Goal: Transaction & Acquisition: Purchase product/service

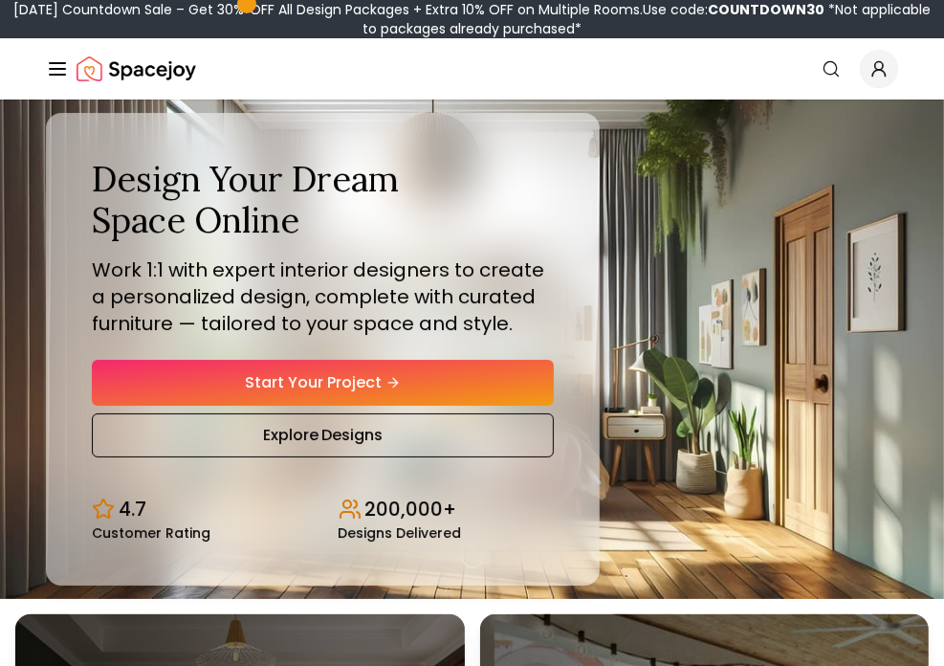
click at [337, 380] on link "Start Your Project" at bounding box center [323, 383] width 462 height 46
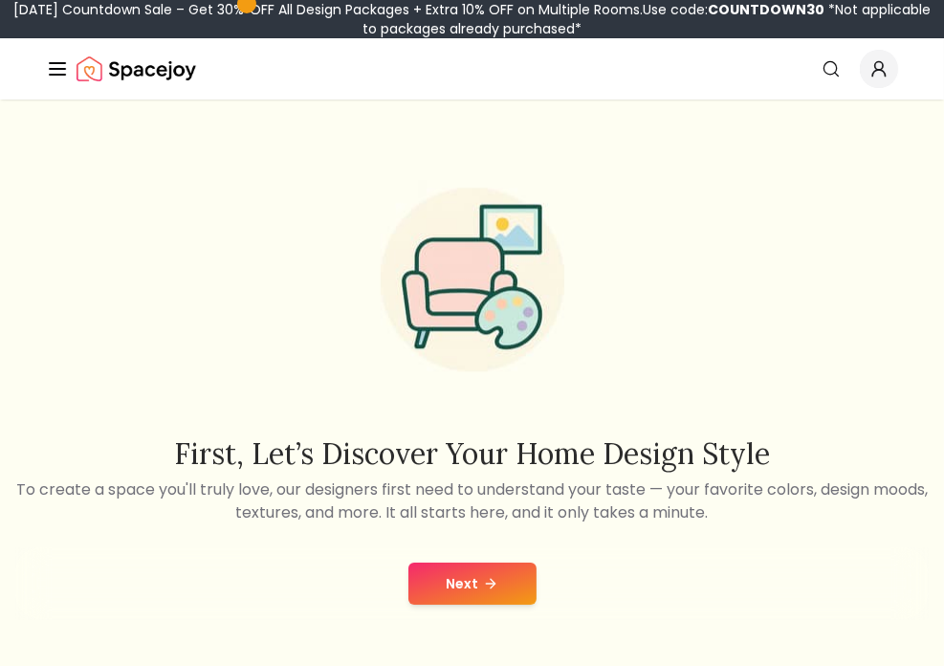
click at [444, 603] on button "Next" at bounding box center [472, 583] width 128 height 42
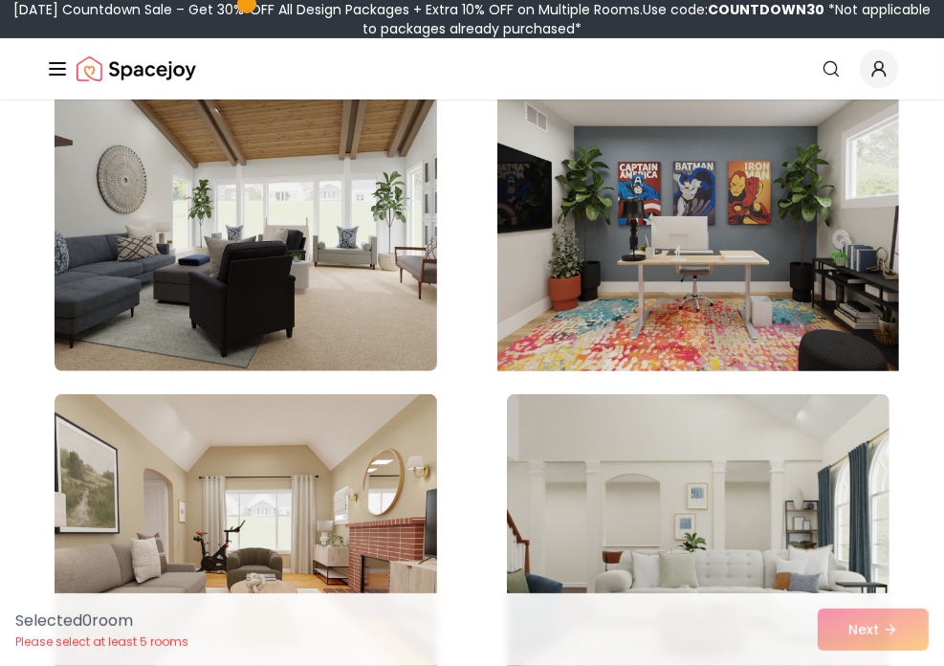
click at [643, 275] on img at bounding box center [698, 217] width 402 height 321
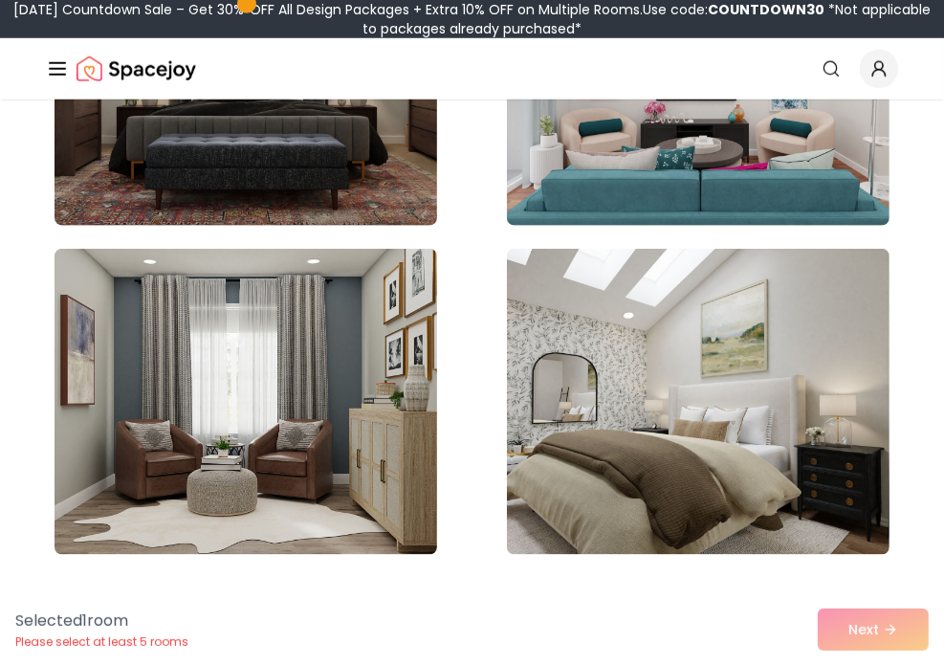
scroll to position [1530, 0]
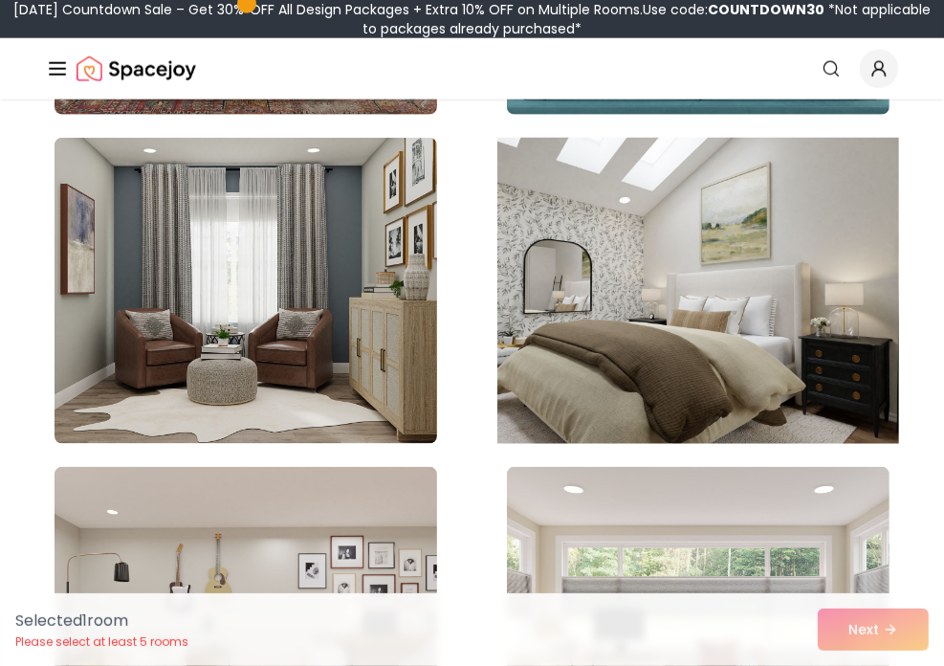
click at [865, 286] on img at bounding box center [698, 290] width 402 height 321
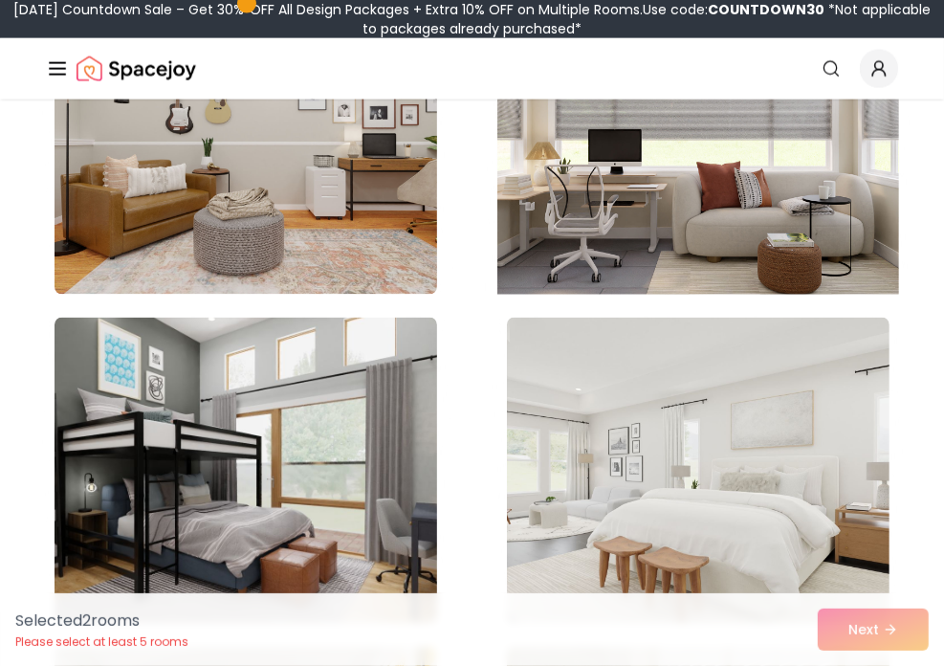
click at [689, 248] on img at bounding box center [698, 141] width 402 height 321
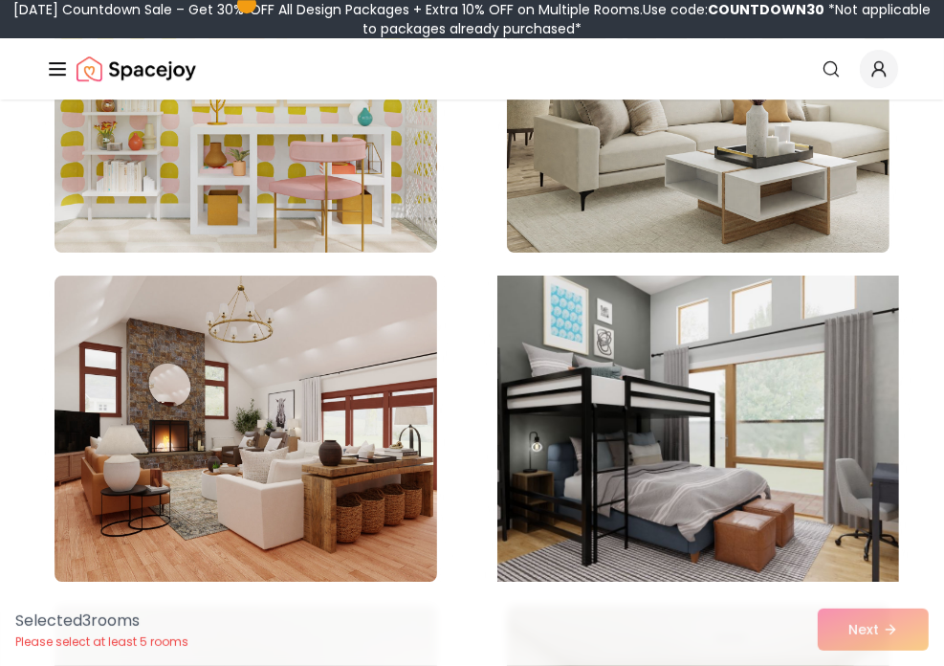
scroll to position [4209, 0]
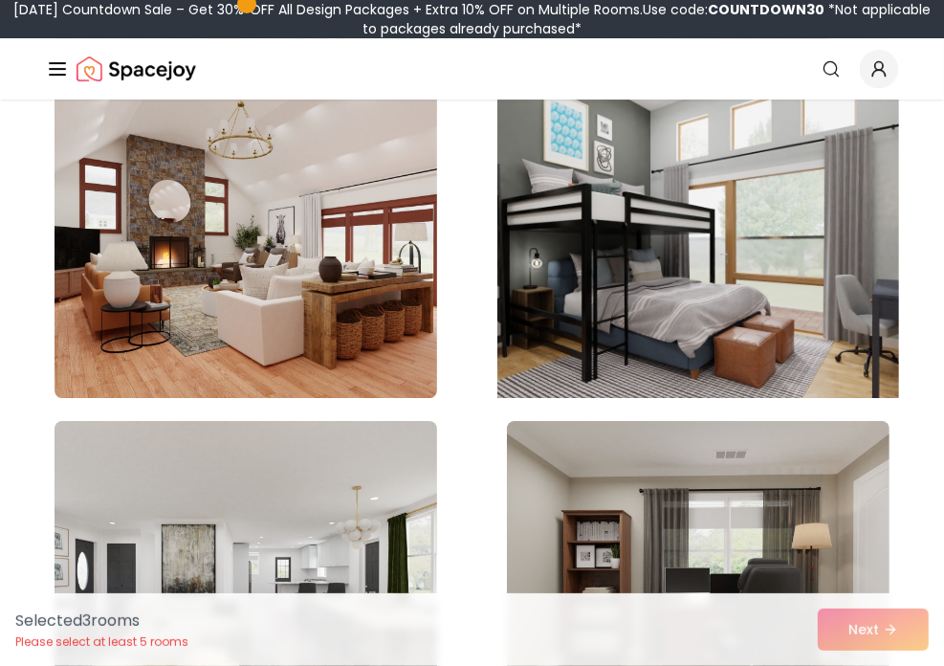
click at [602, 357] on img at bounding box center [698, 244] width 402 height 321
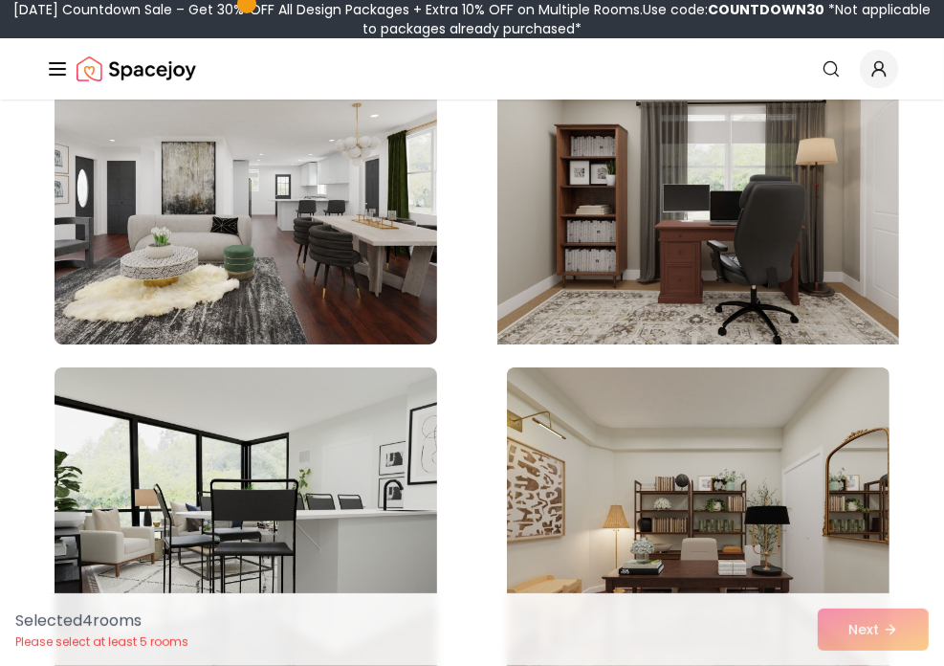
click at [663, 285] on img at bounding box center [698, 191] width 402 height 321
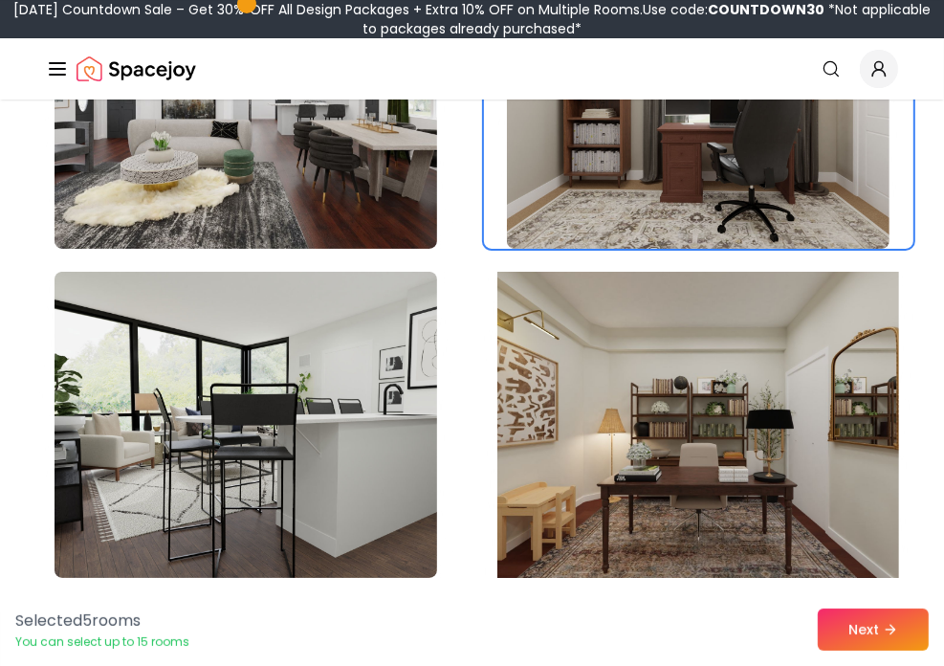
click at [657, 407] on img at bounding box center [698, 424] width 402 height 321
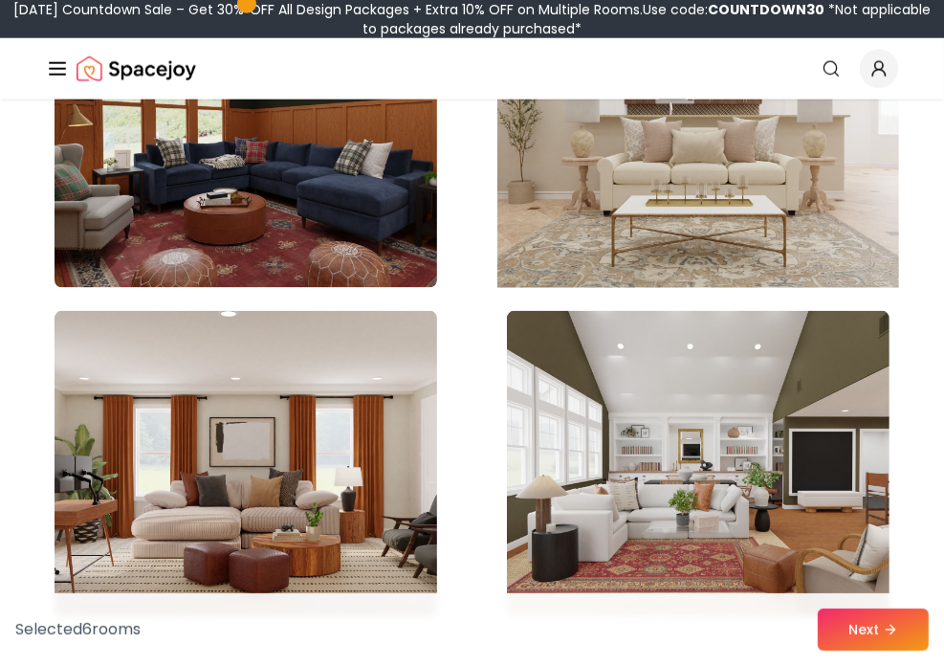
scroll to position [6409, 0]
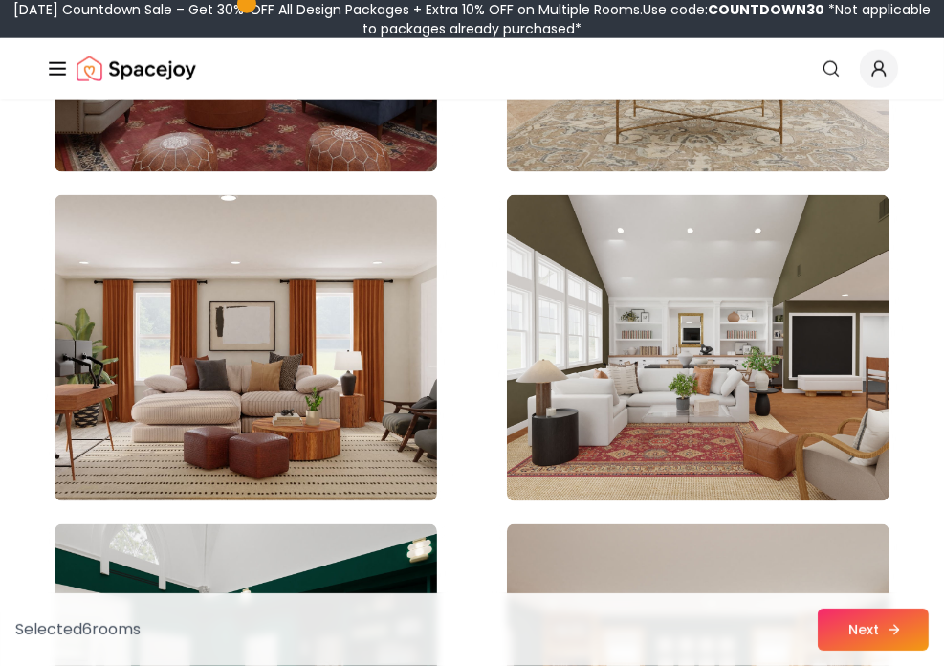
click at [907, 620] on button "Next" at bounding box center [873, 629] width 111 height 42
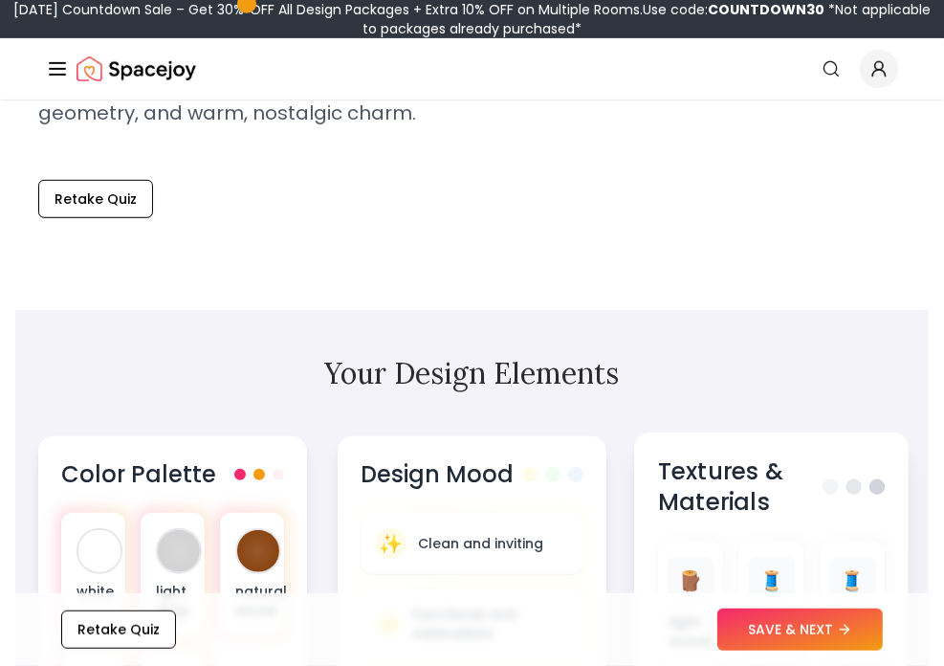
scroll to position [1148, 0]
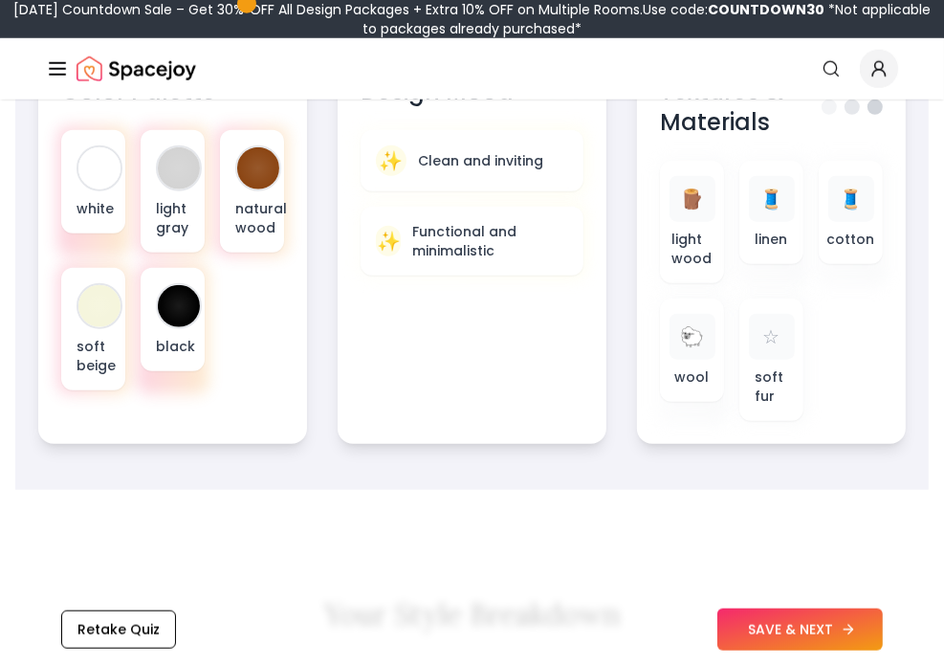
click at [819, 627] on button "SAVE & NEXT" at bounding box center [799, 629] width 165 height 42
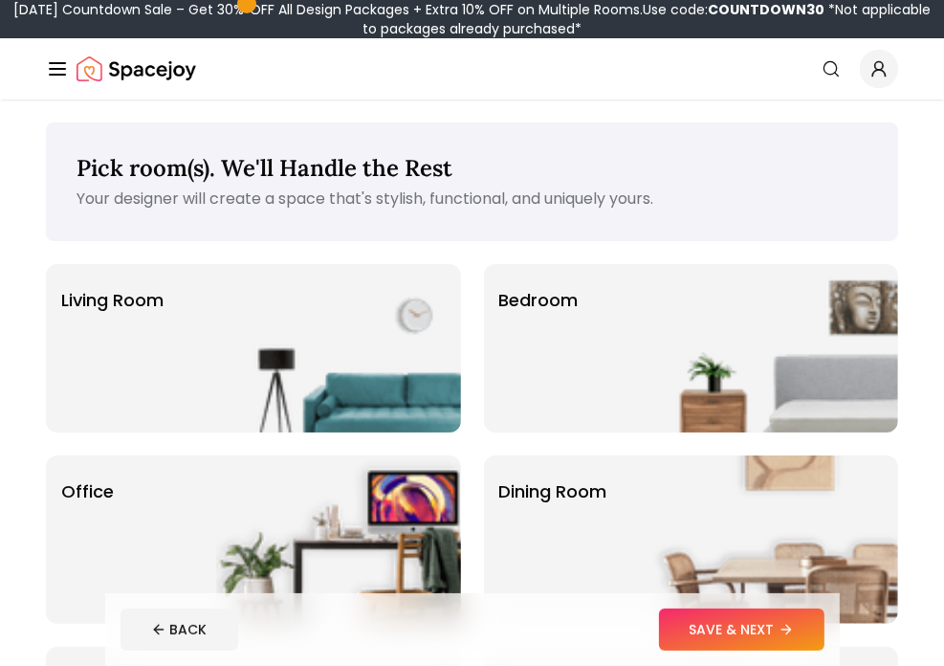
click at [61, 71] on icon "Global" at bounding box center [57, 68] width 23 height 23
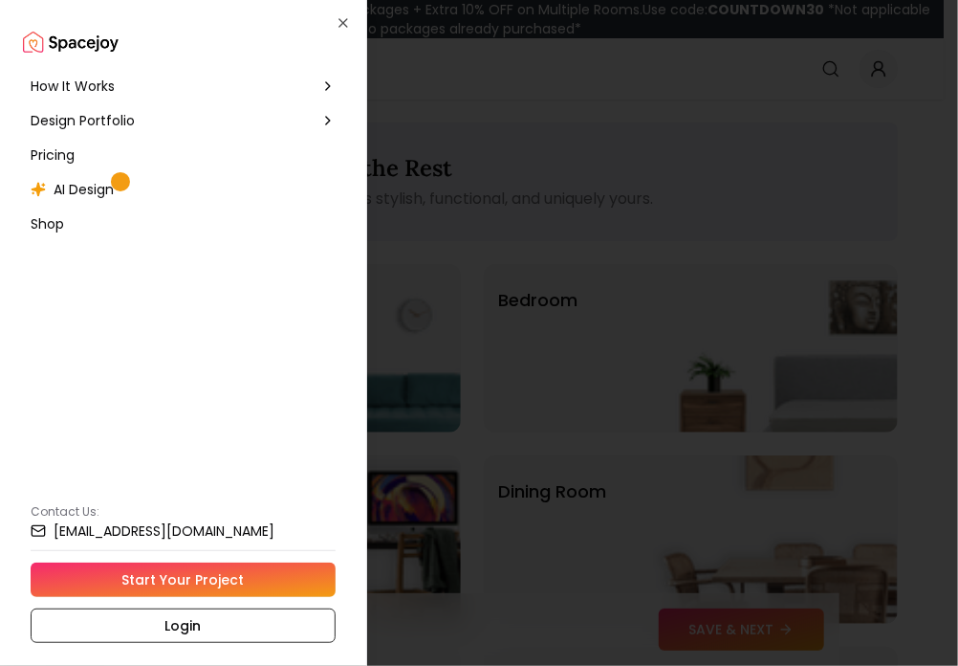
click at [184, 566] on link "Start Your Project" at bounding box center [183, 579] width 305 height 34
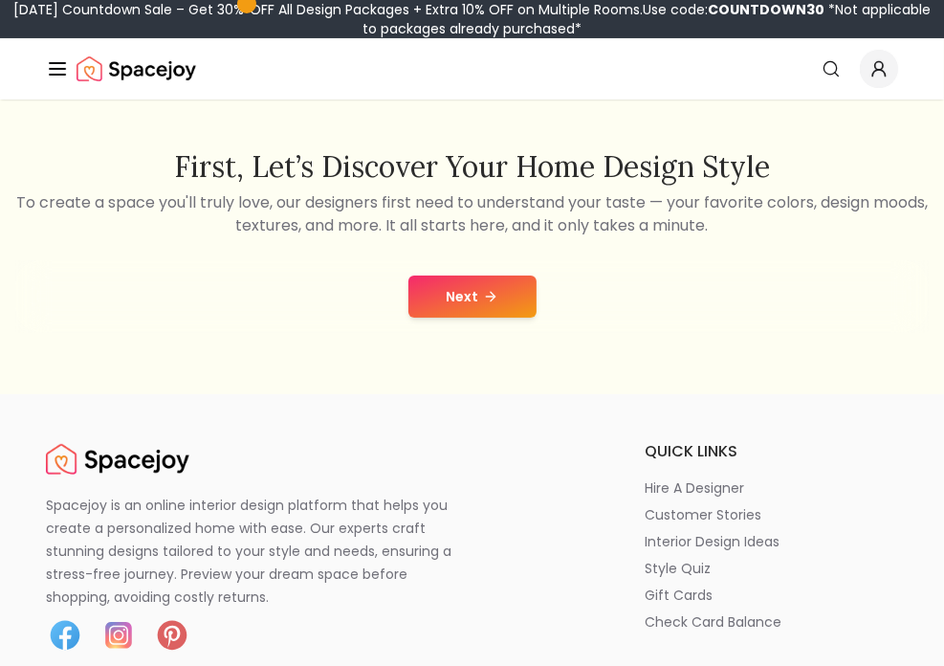
scroll to position [191, 0]
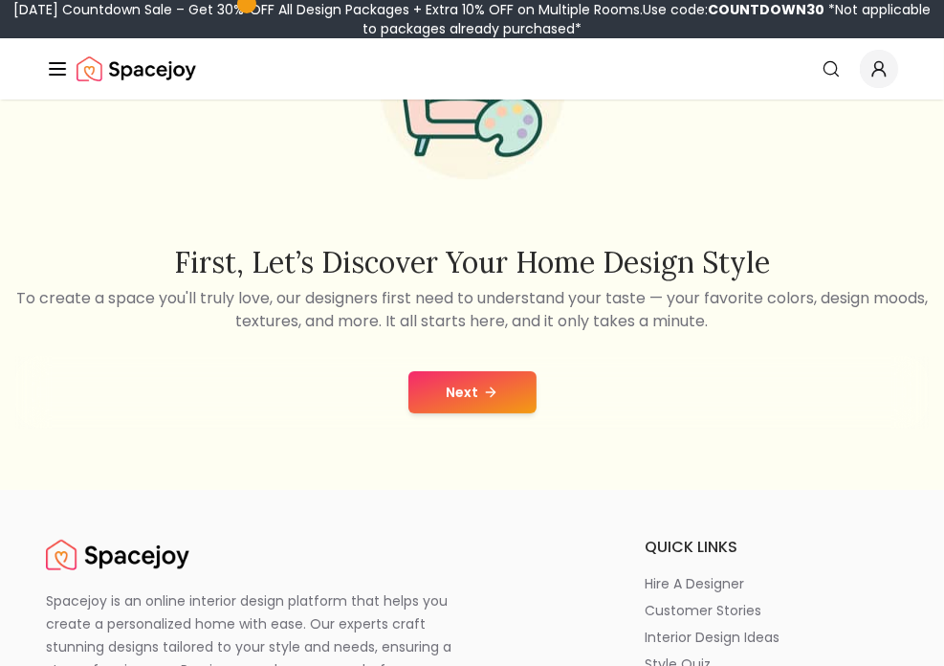
click at [436, 388] on button "Next" at bounding box center [472, 392] width 128 height 42
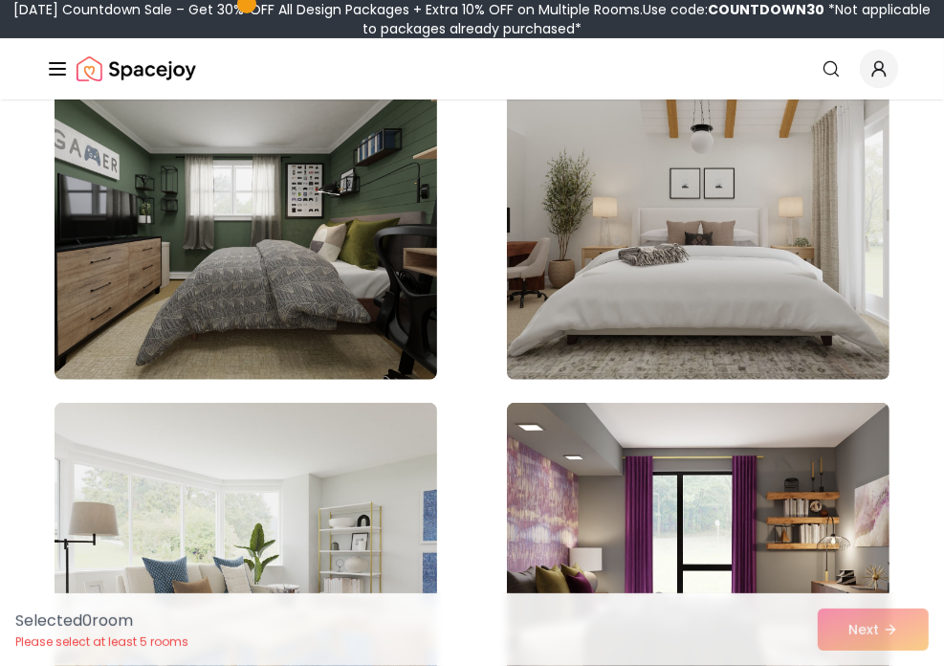
scroll to position [9671, 0]
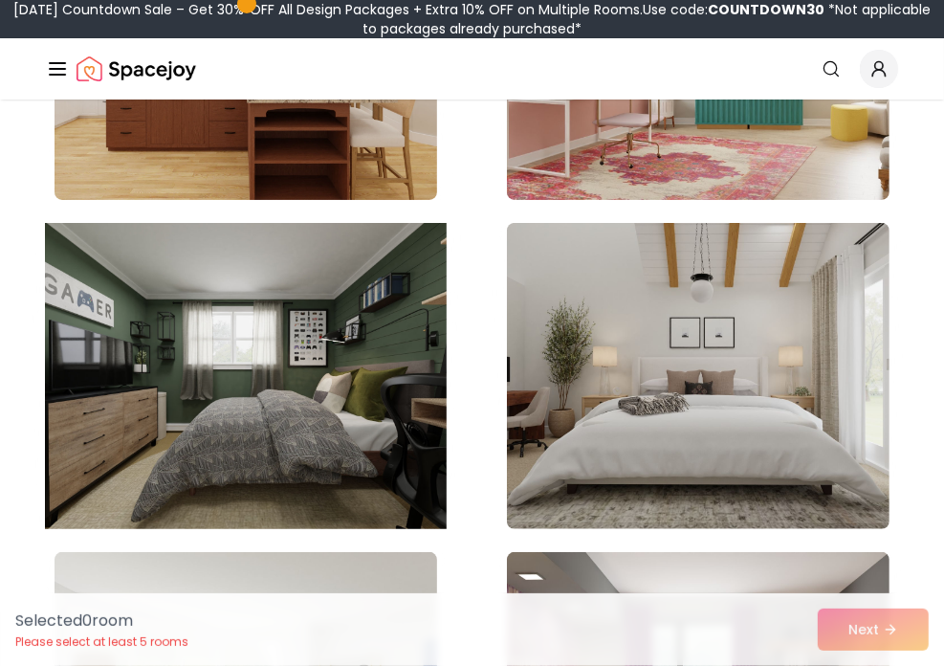
click at [325, 463] on img at bounding box center [246, 375] width 402 height 321
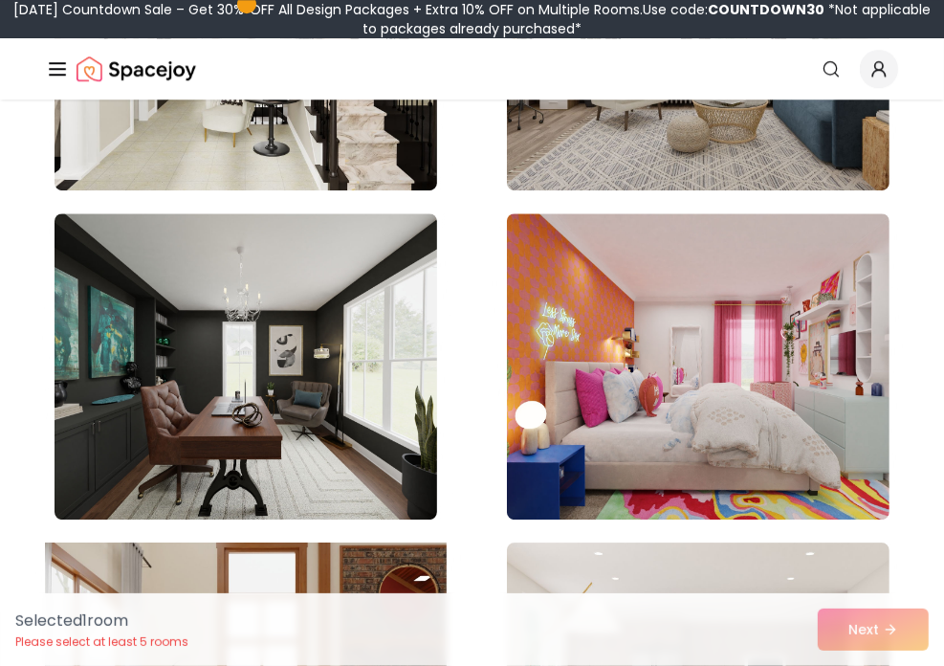
scroll to position [8332, 0]
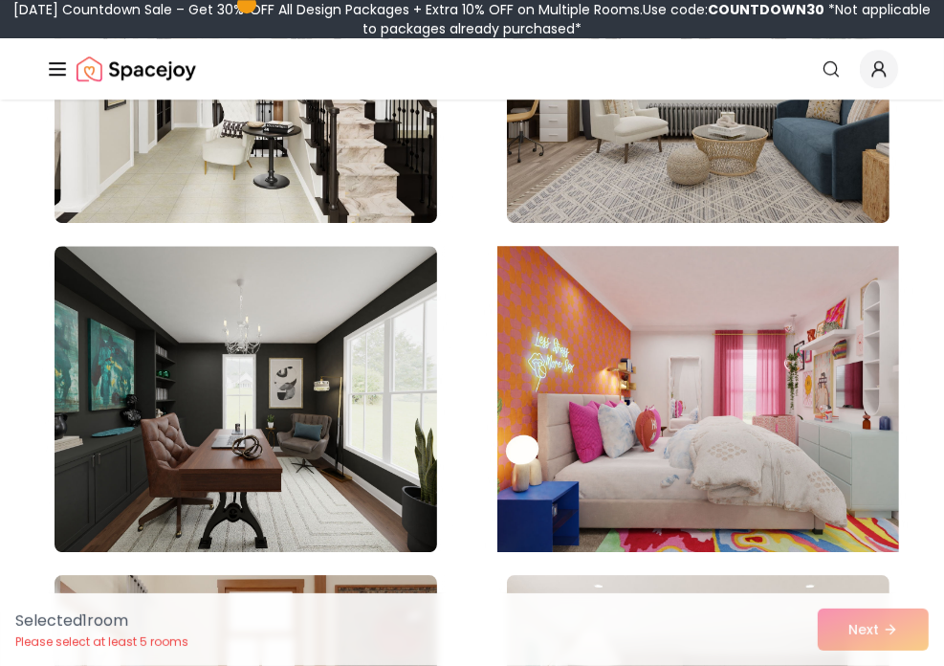
click at [615, 387] on img at bounding box center [698, 398] width 402 height 321
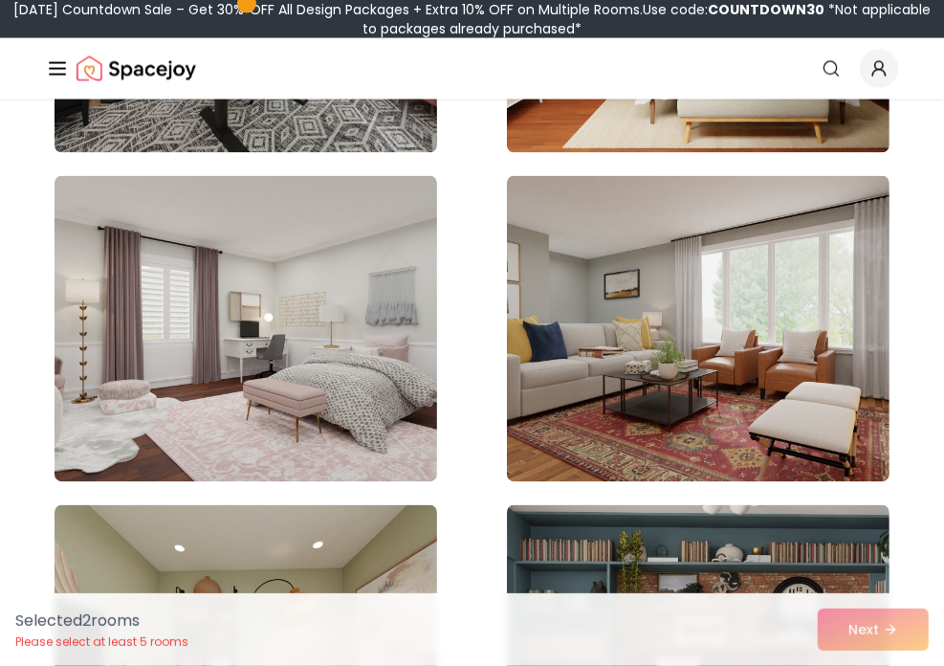
scroll to position [6706, 0]
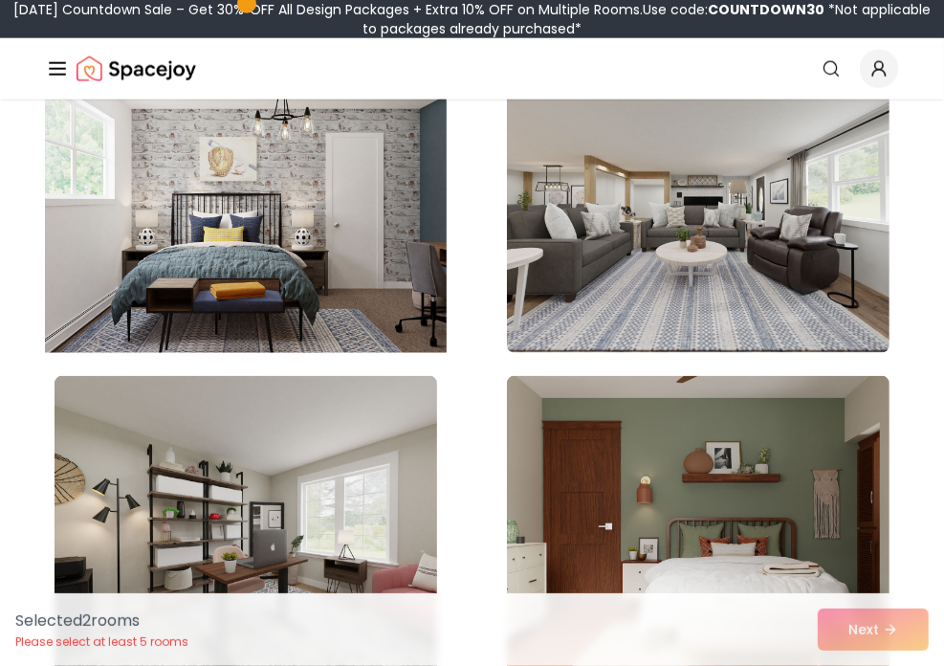
click at [302, 284] on img at bounding box center [246, 199] width 402 height 321
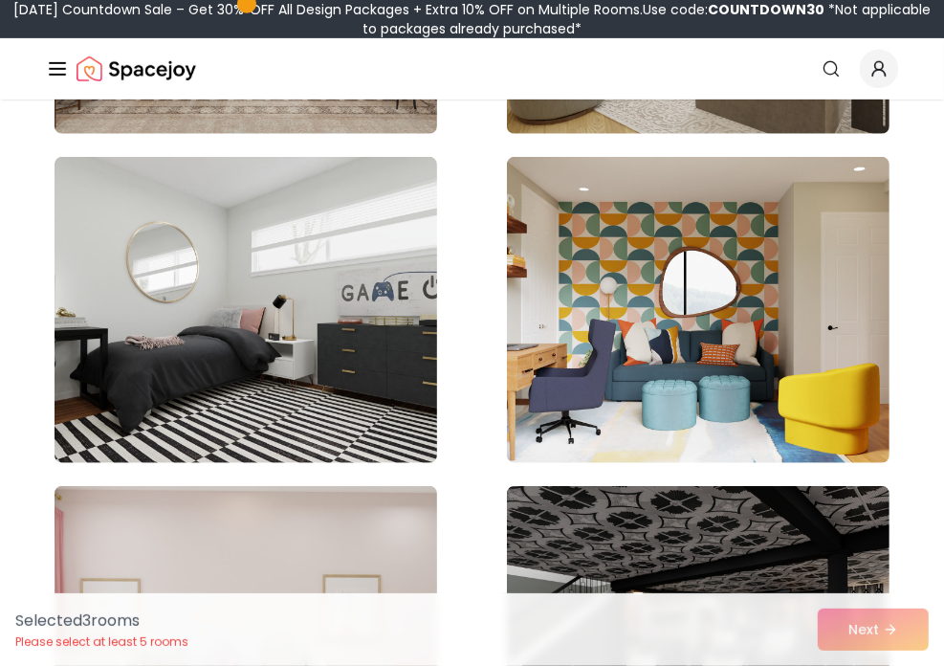
scroll to position [5367, 0]
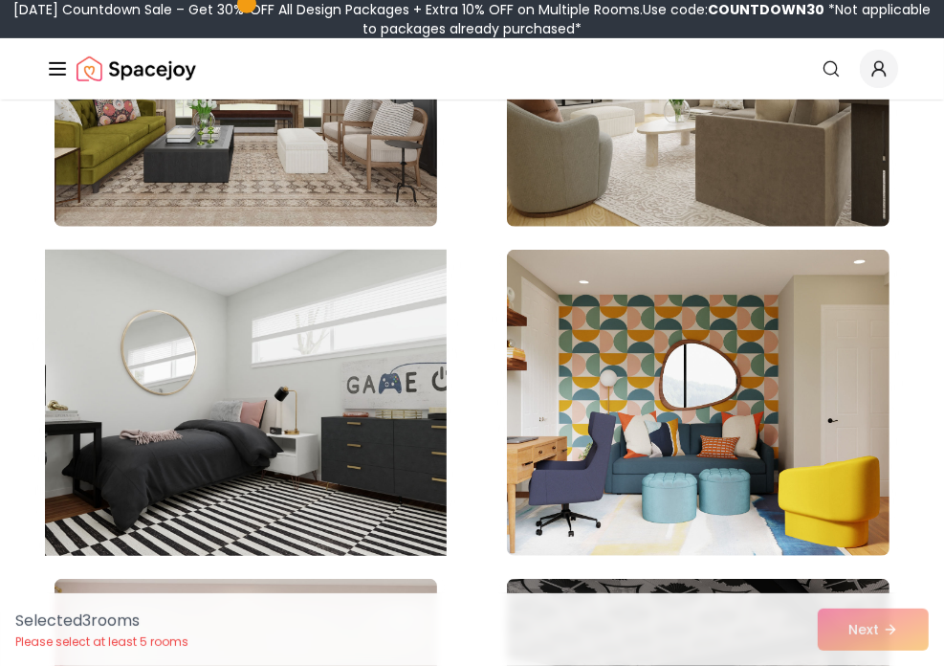
click at [301, 408] on img at bounding box center [246, 402] width 402 height 321
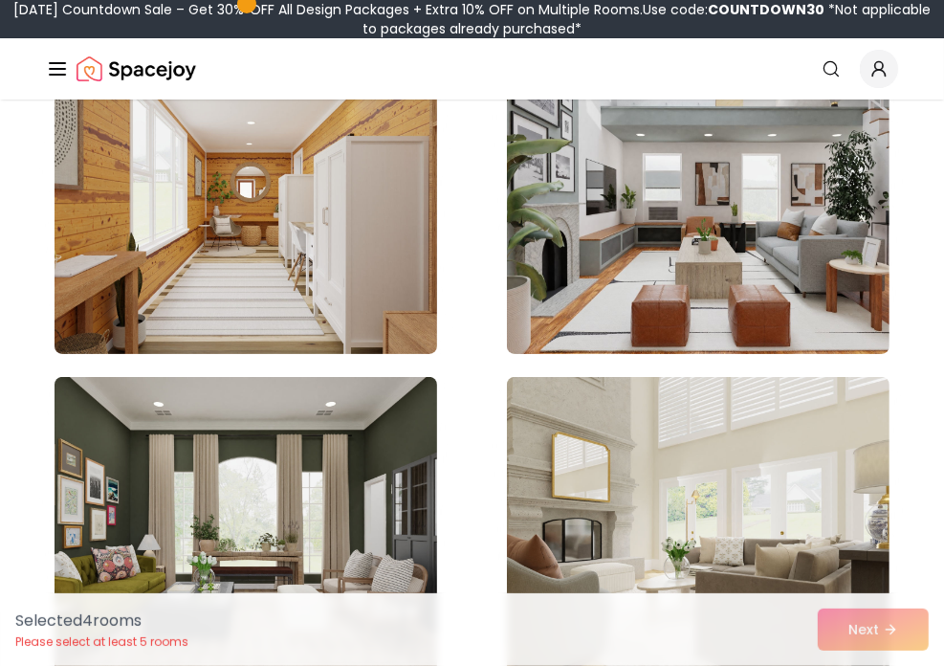
scroll to position [4793, 0]
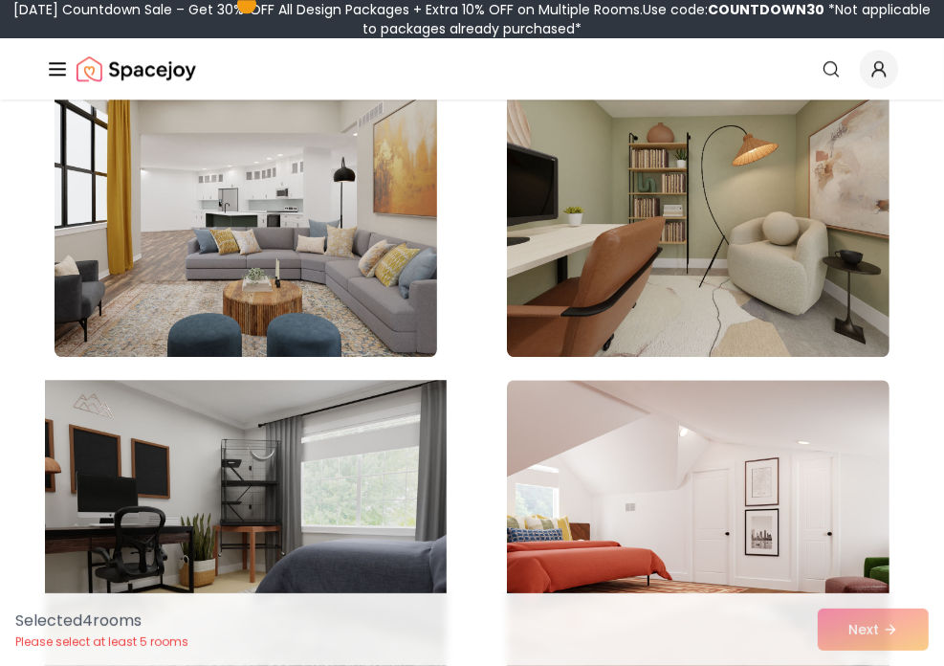
click at [360, 493] on img at bounding box center [246, 532] width 402 height 321
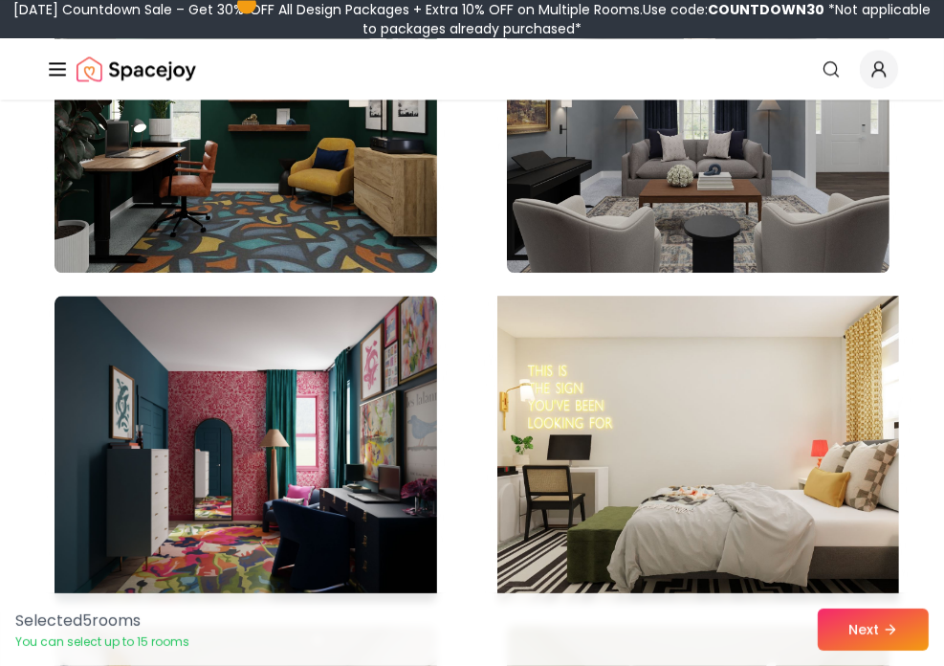
click at [606, 429] on img at bounding box center [698, 448] width 402 height 321
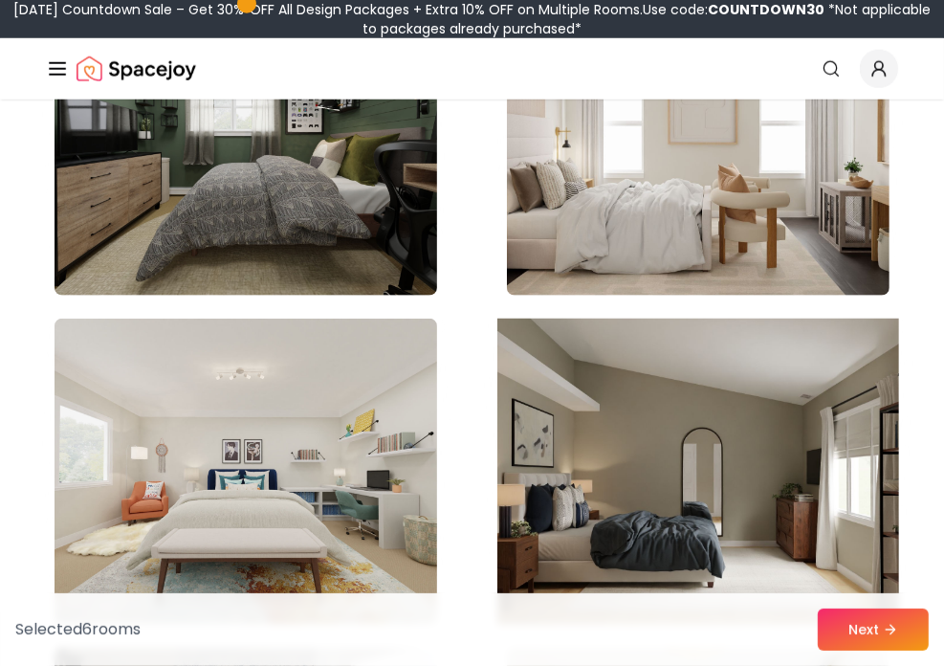
click at [572, 473] on img at bounding box center [698, 471] width 402 height 321
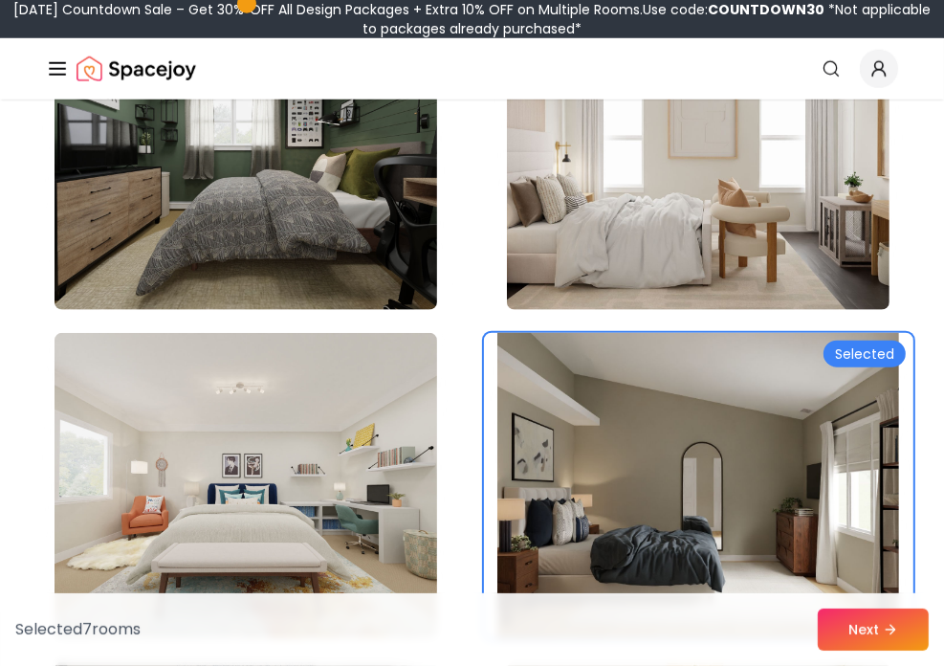
scroll to position [1158, 0]
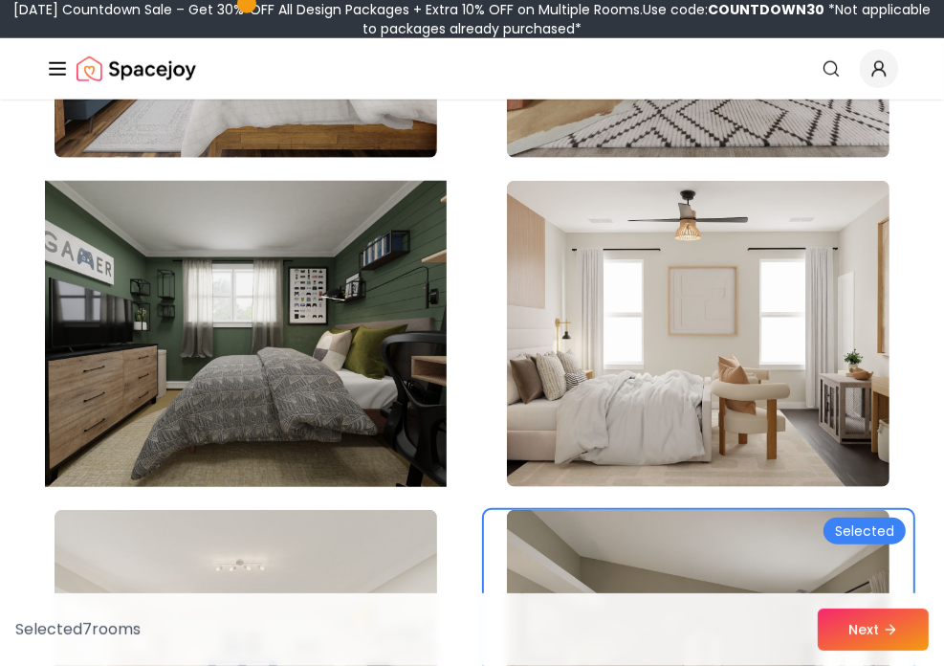
click at [308, 371] on img at bounding box center [246, 333] width 402 height 321
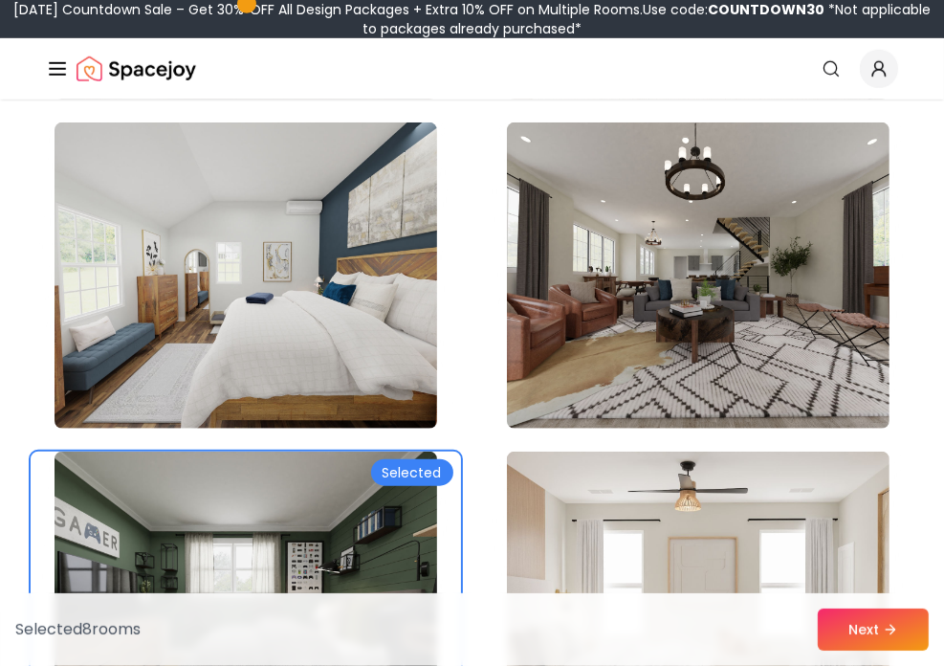
scroll to position [871, 0]
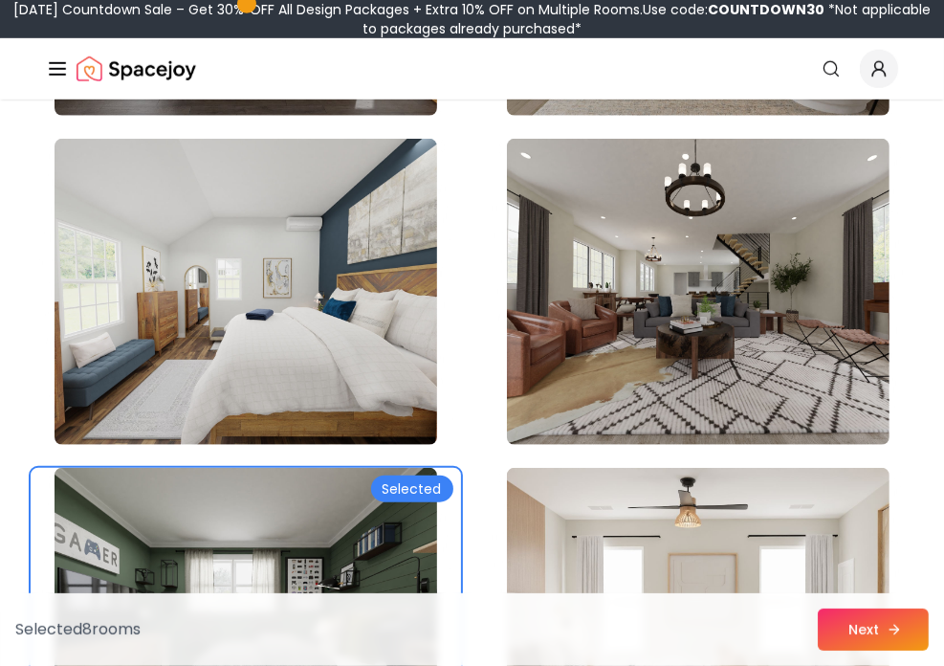
click at [911, 619] on button "Next" at bounding box center [873, 629] width 111 height 42
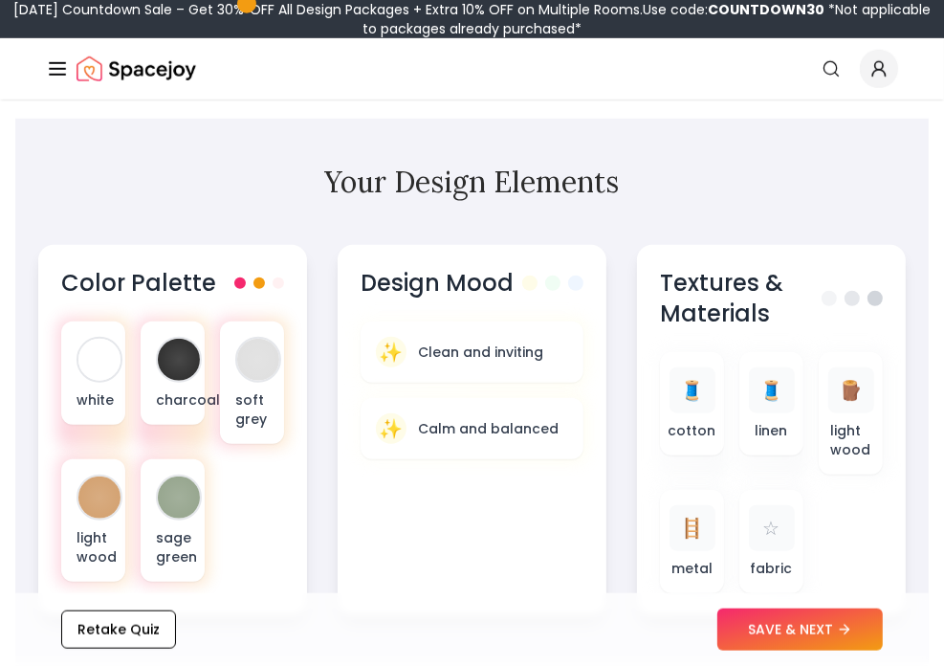
scroll to position [1148, 0]
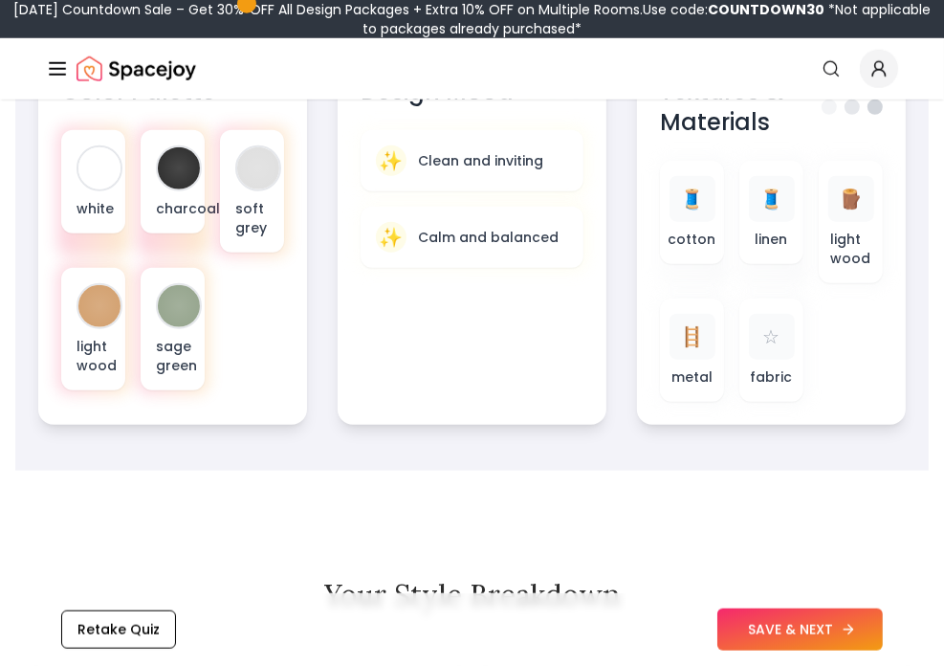
click at [758, 608] on button "SAVE & NEXT" at bounding box center [799, 629] width 165 height 42
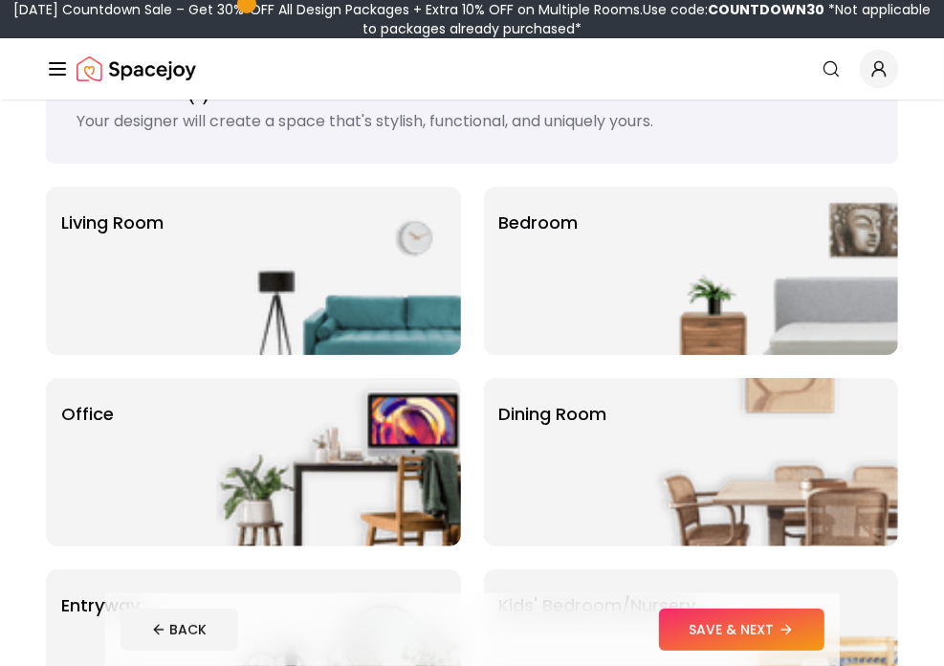
scroll to position [191, 0]
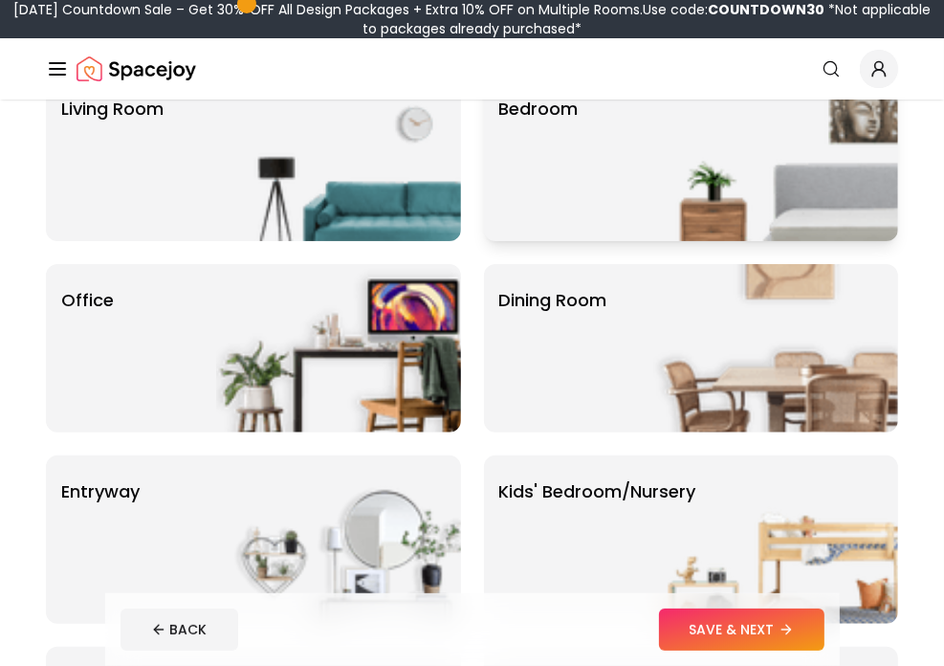
click at [599, 212] on div "Bedroom" at bounding box center [691, 157] width 415 height 168
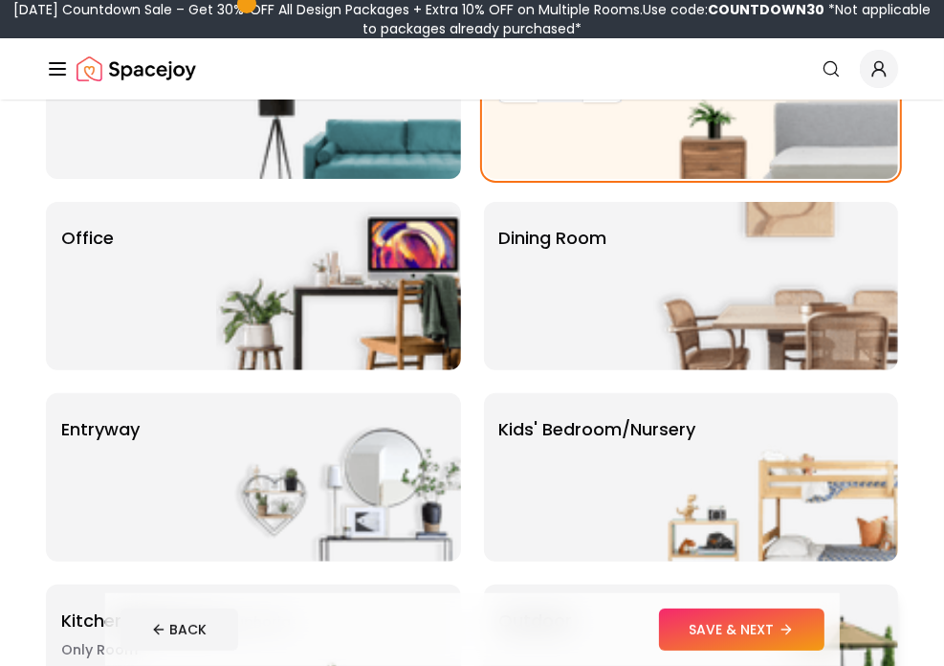
scroll to position [287, 0]
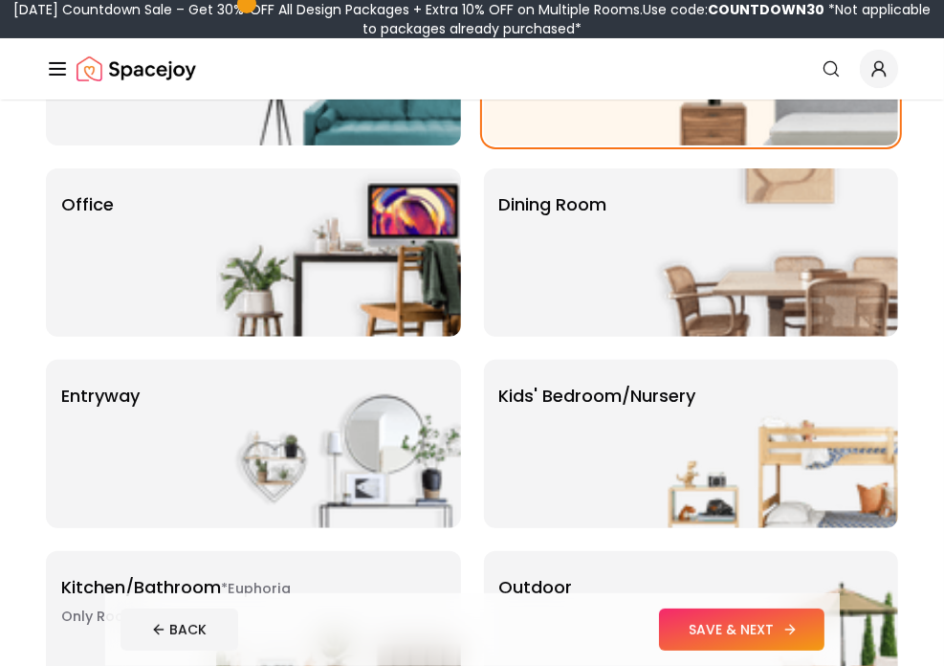
click at [758, 625] on button "SAVE & NEXT" at bounding box center [741, 629] width 165 height 42
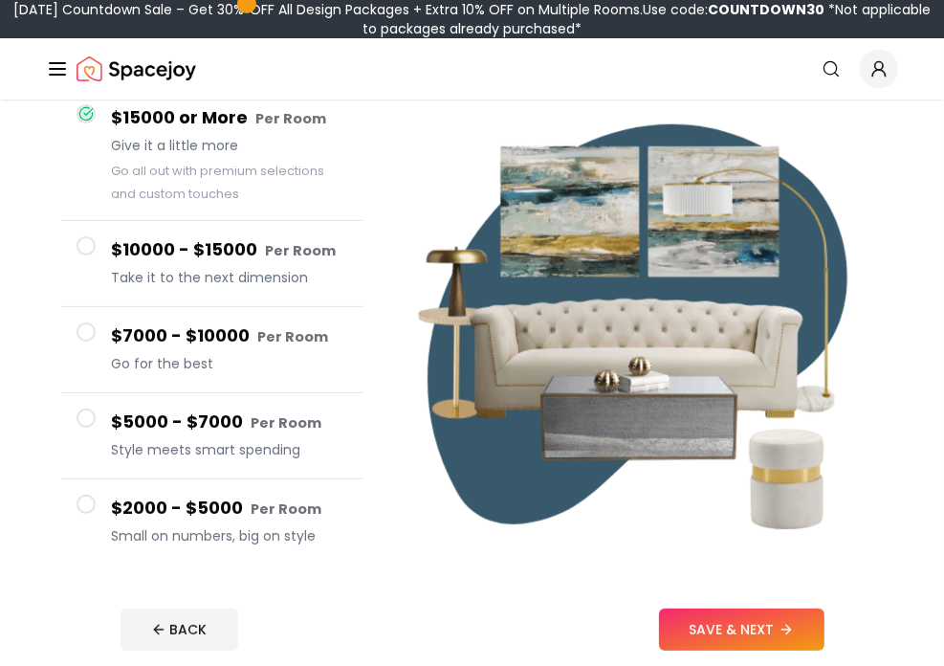
scroll to position [191, 0]
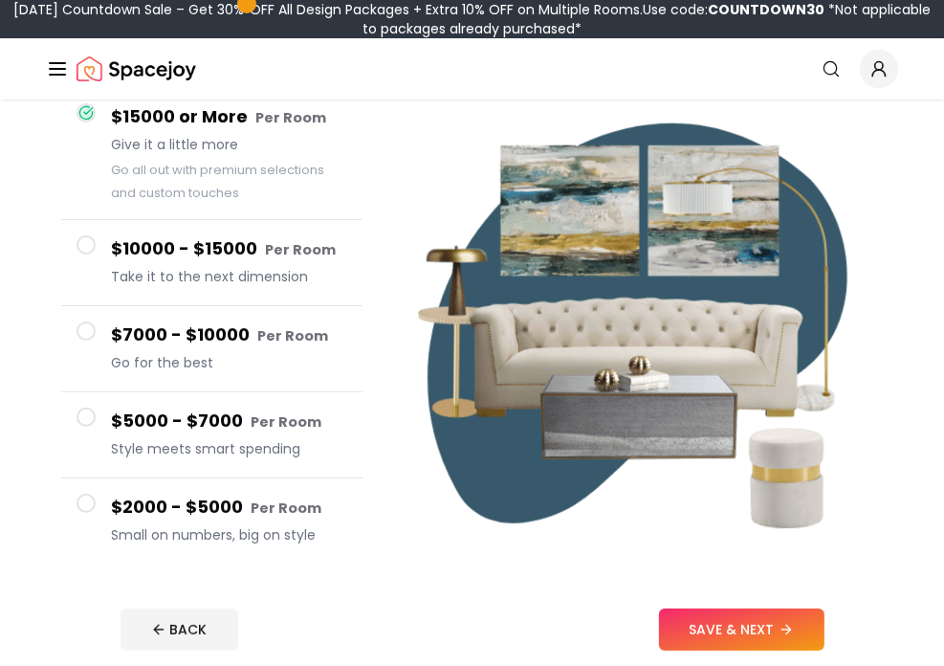
click at [92, 494] on div at bounding box center [86, 503] width 19 height 19
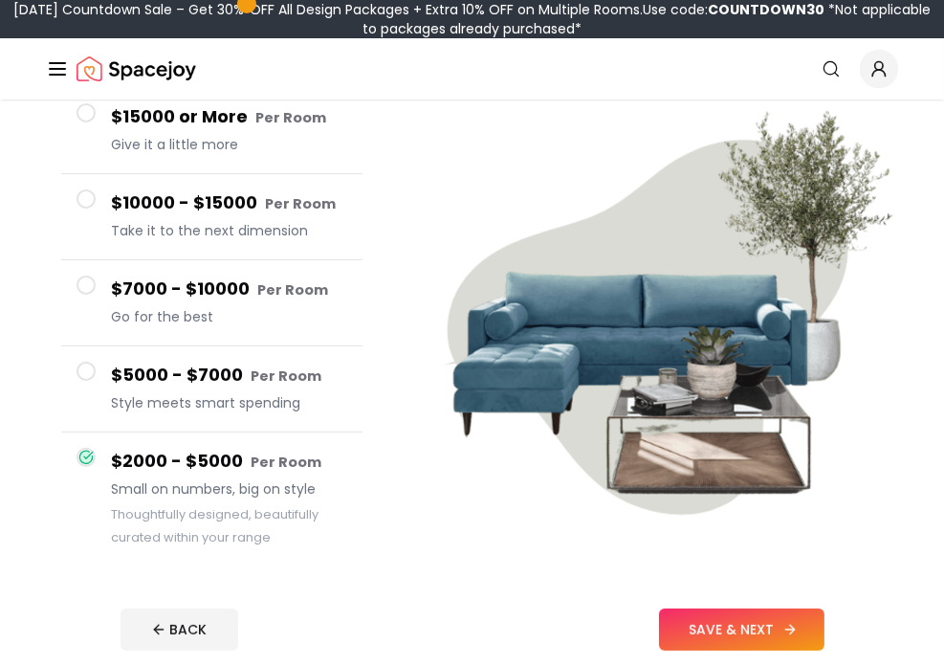
click at [733, 625] on button "SAVE & NEXT" at bounding box center [741, 629] width 165 height 42
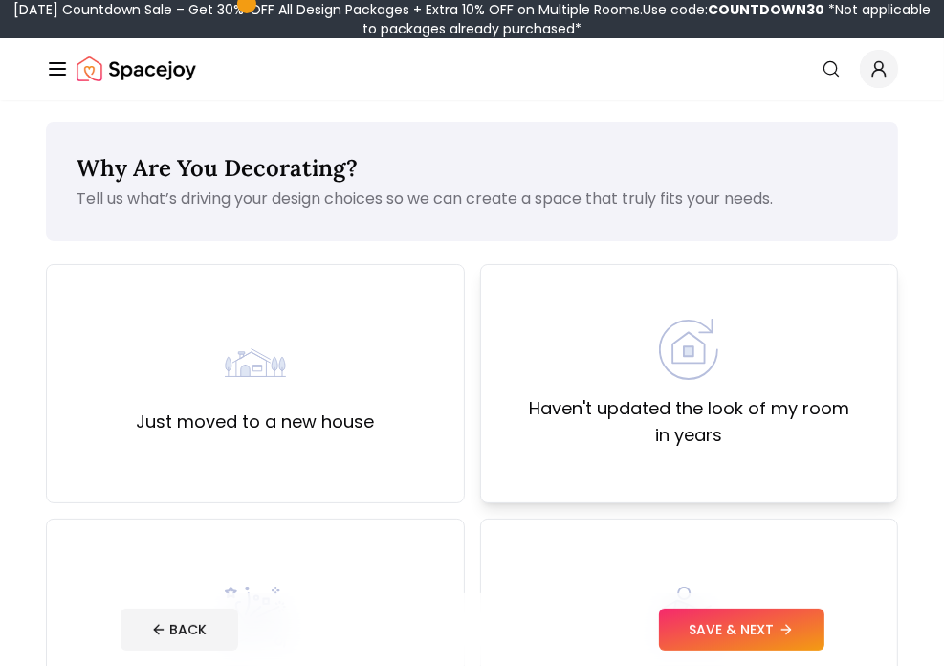
click at [581, 432] on label "Haven't updated the look of my room in years" at bounding box center [689, 422] width 386 height 54
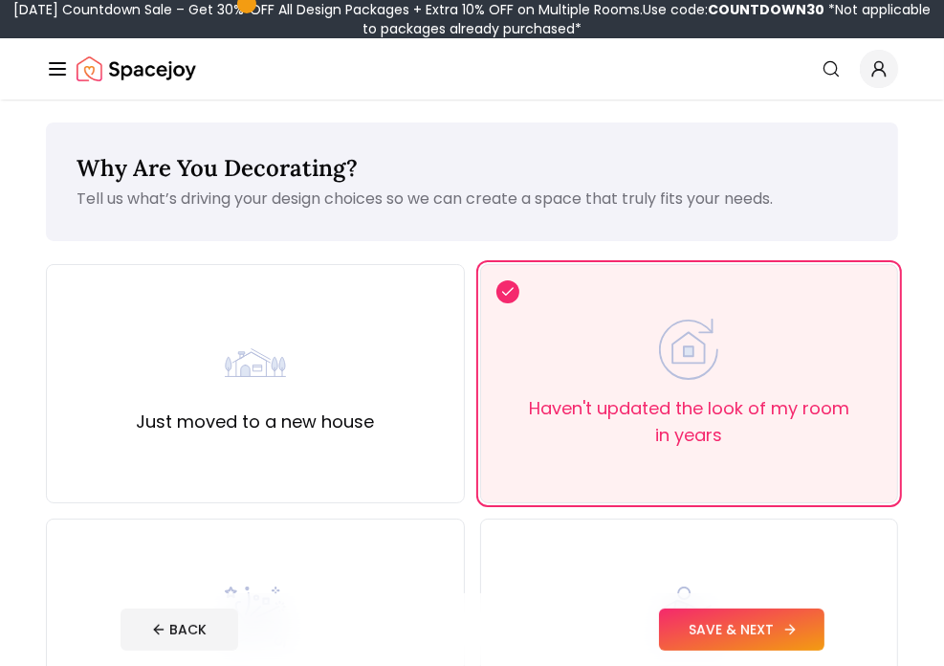
click at [717, 625] on button "SAVE & NEXT" at bounding box center [741, 629] width 165 height 42
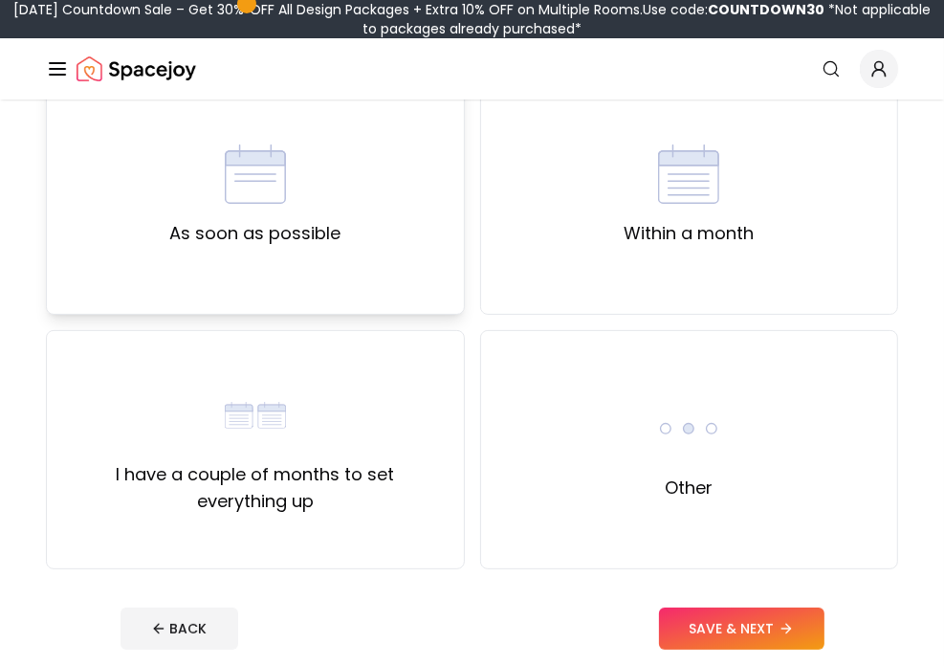
scroll to position [191, 0]
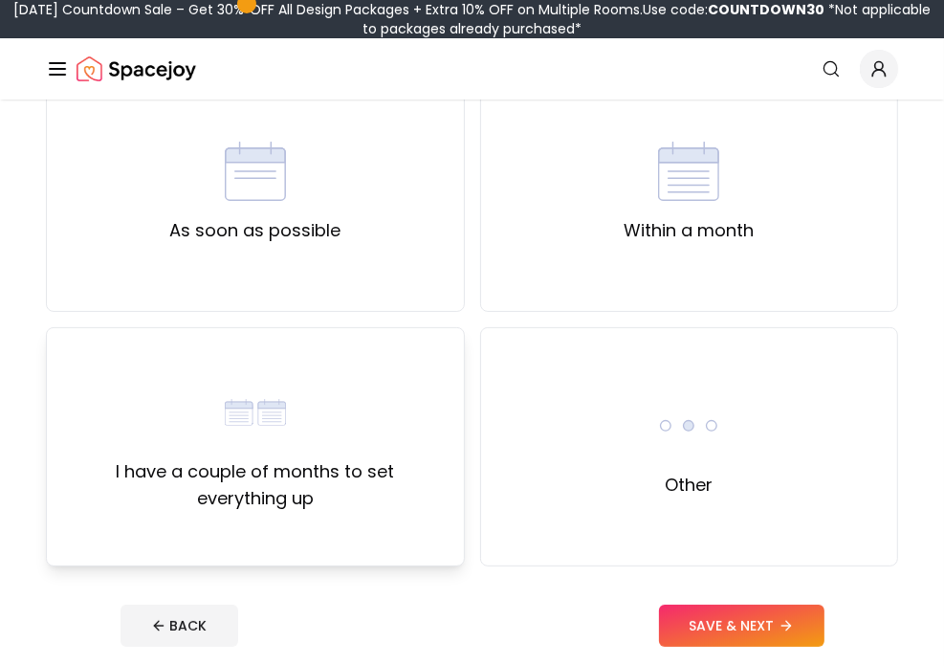
click at [406, 471] on label "I have a couple of months to set everything up" at bounding box center [255, 485] width 386 height 54
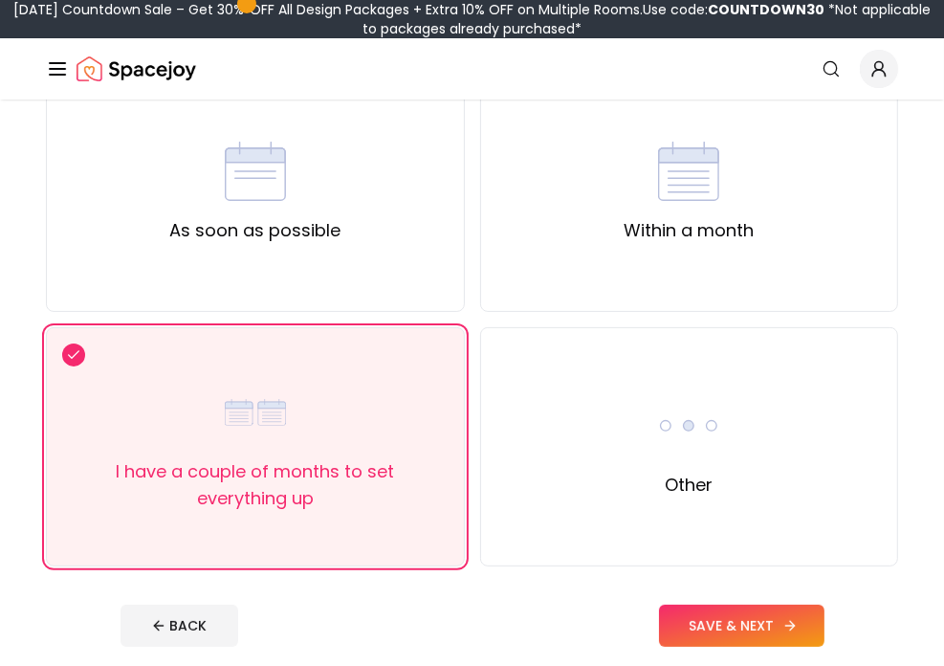
click at [766, 621] on button "SAVE & NEXT" at bounding box center [741, 626] width 165 height 42
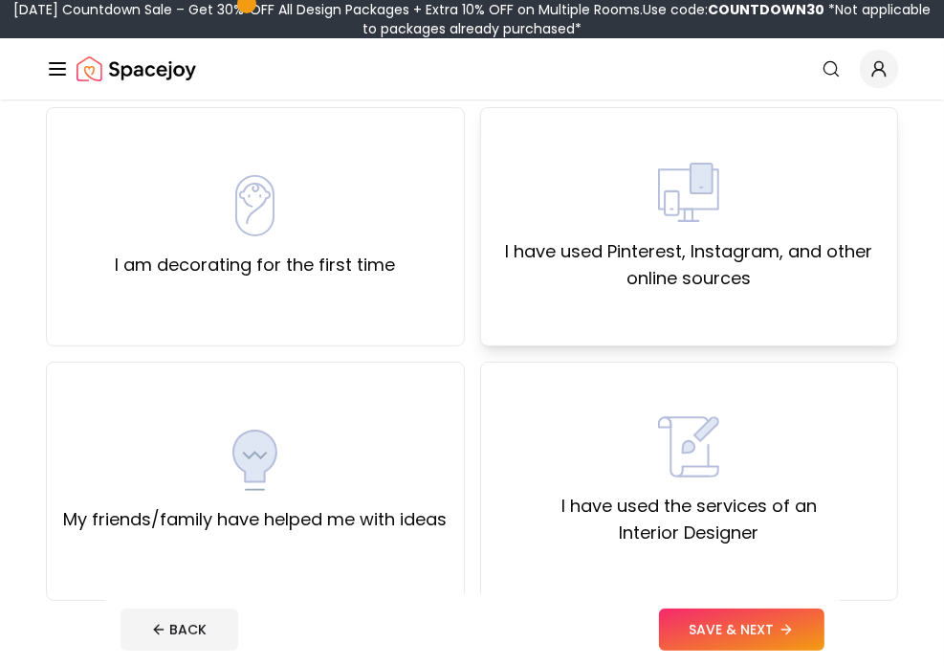
scroll to position [191, 0]
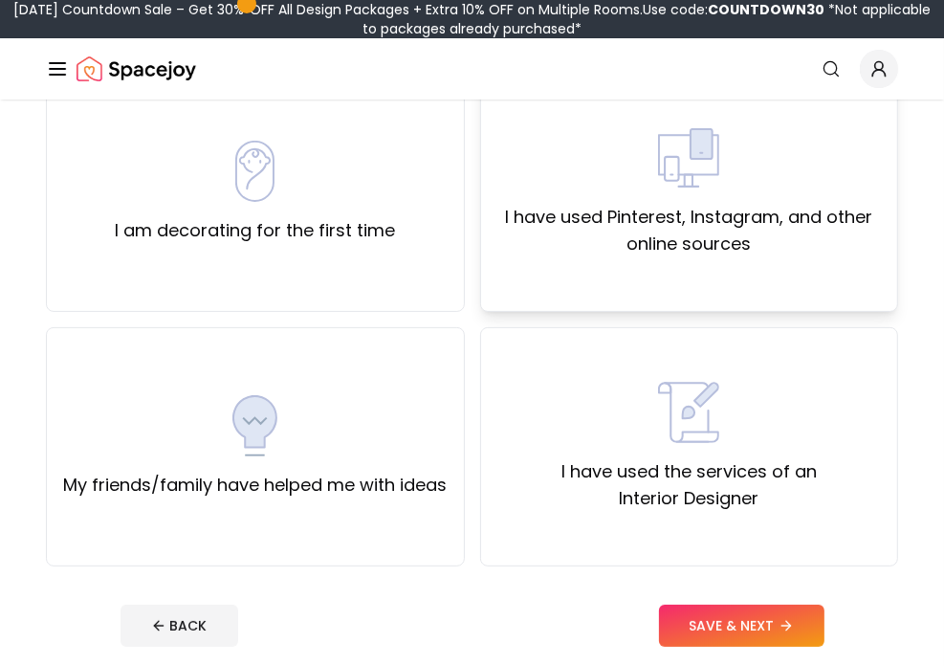
click at [674, 172] on img at bounding box center [688, 157] width 61 height 61
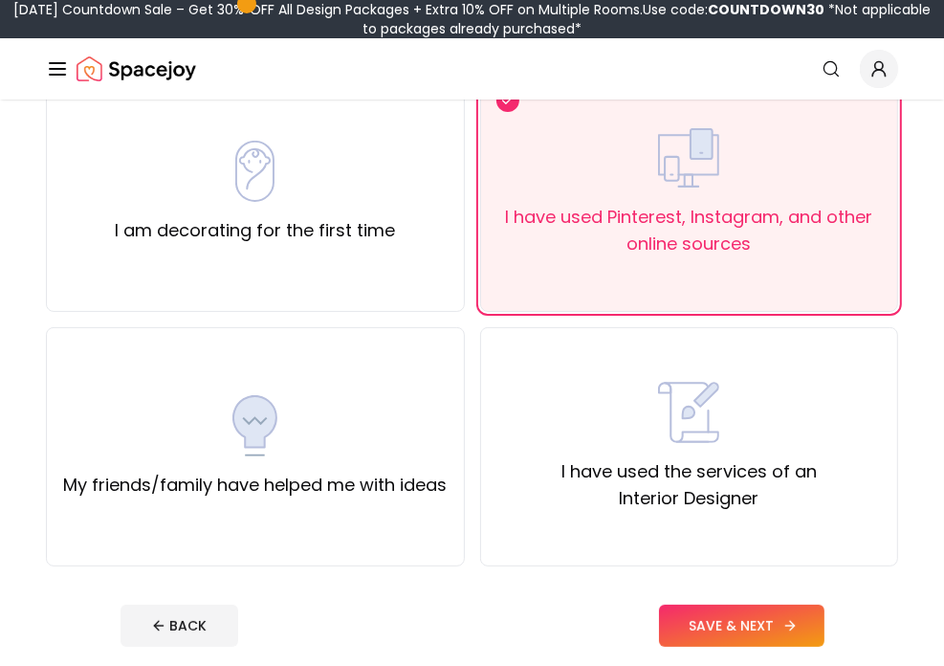
click at [697, 620] on button "SAVE & NEXT" at bounding box center [741, 626] width 165 height 42
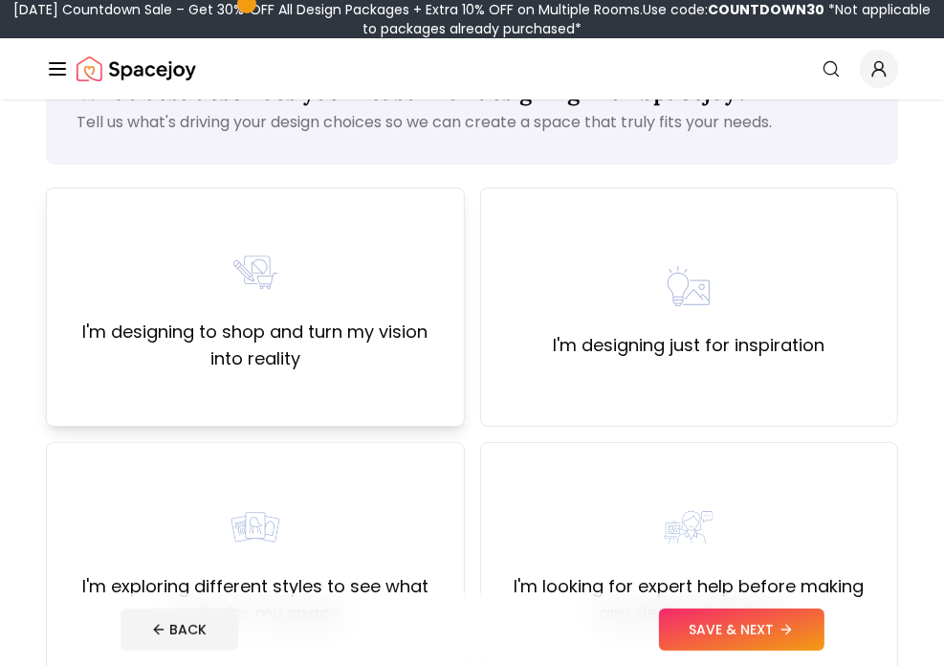
scroll to position [191, 0]
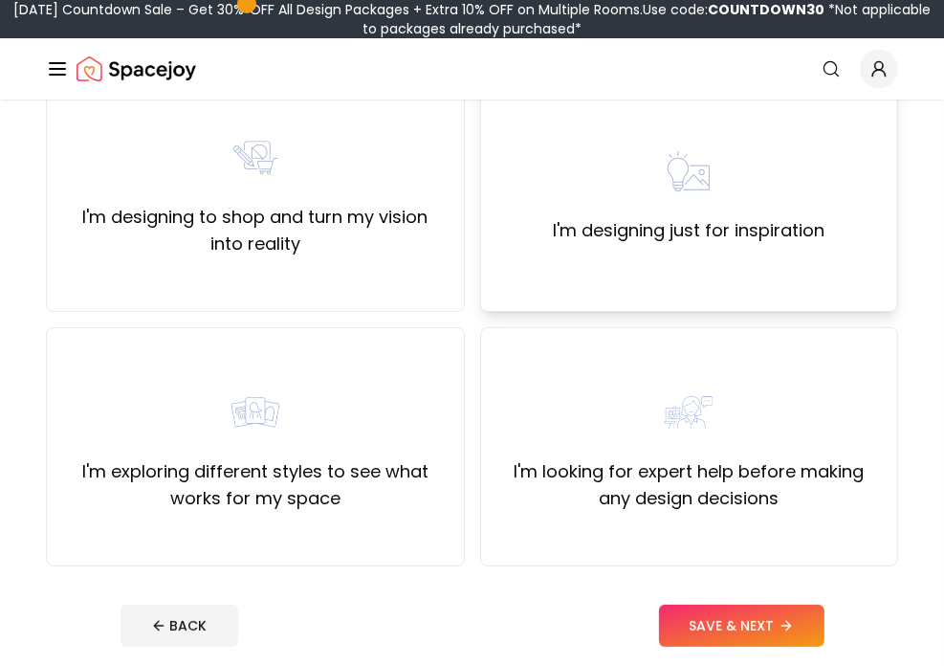
click at [656, 248] on div "I'm designing just for inspiration" at bounding box center [689, 192] width 419 height 239
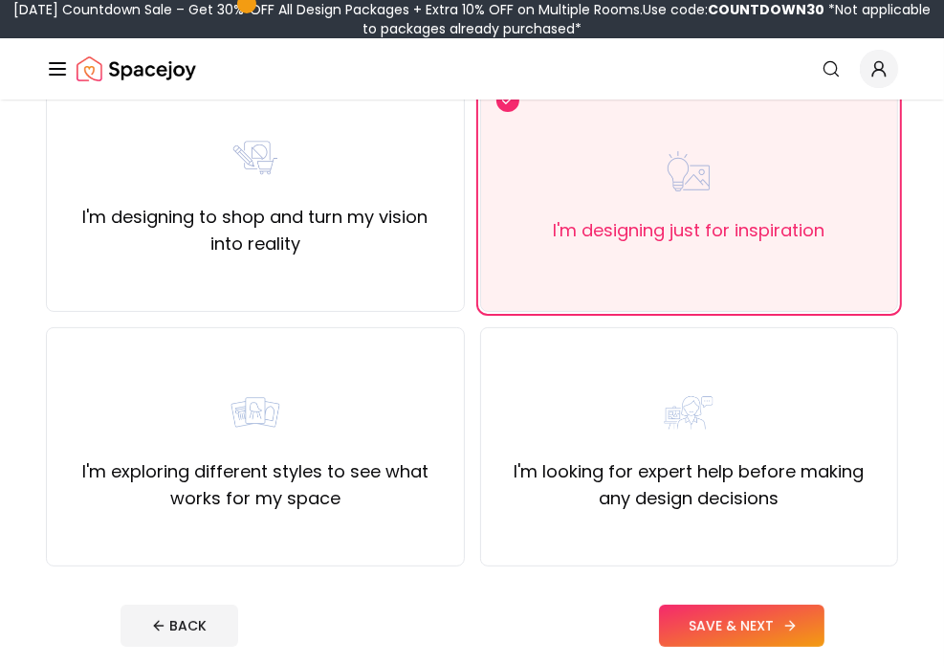
click at [719, 621] on button "SAVE & NEXT" at bounding box center [741, 626] width 165 height 42
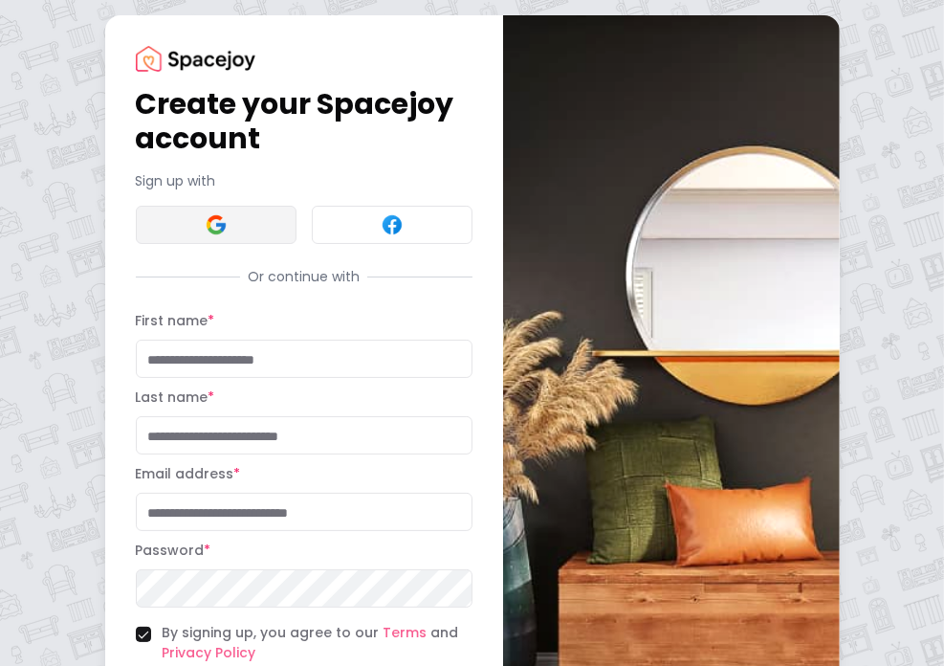
click at [250, 221] on button at bounding box center [216, 225] width 161 height 38
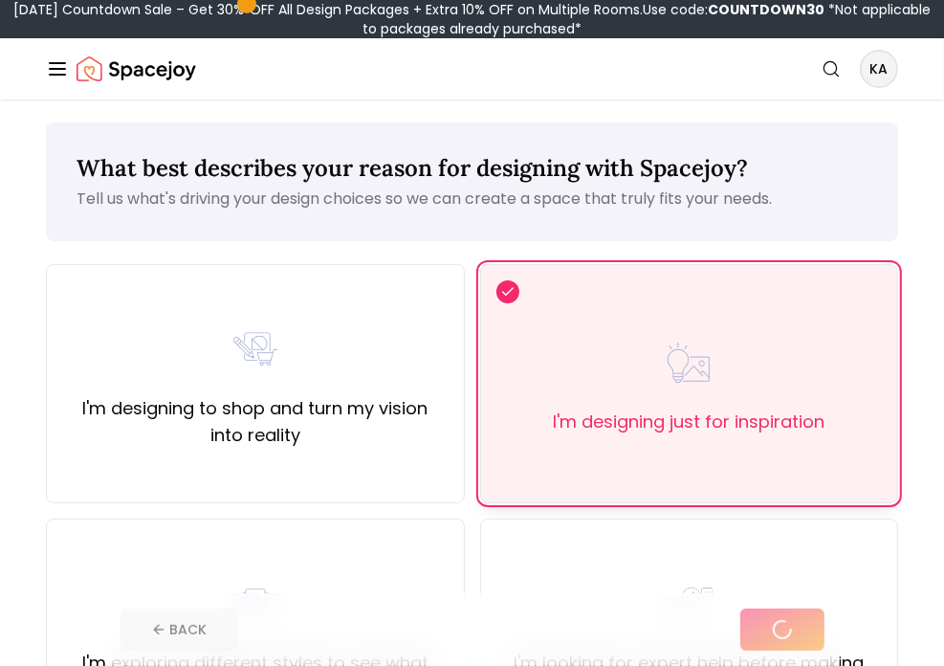
scroll to position [96, 0]
